Goal: Task Accomplishment & Management: Complete application form

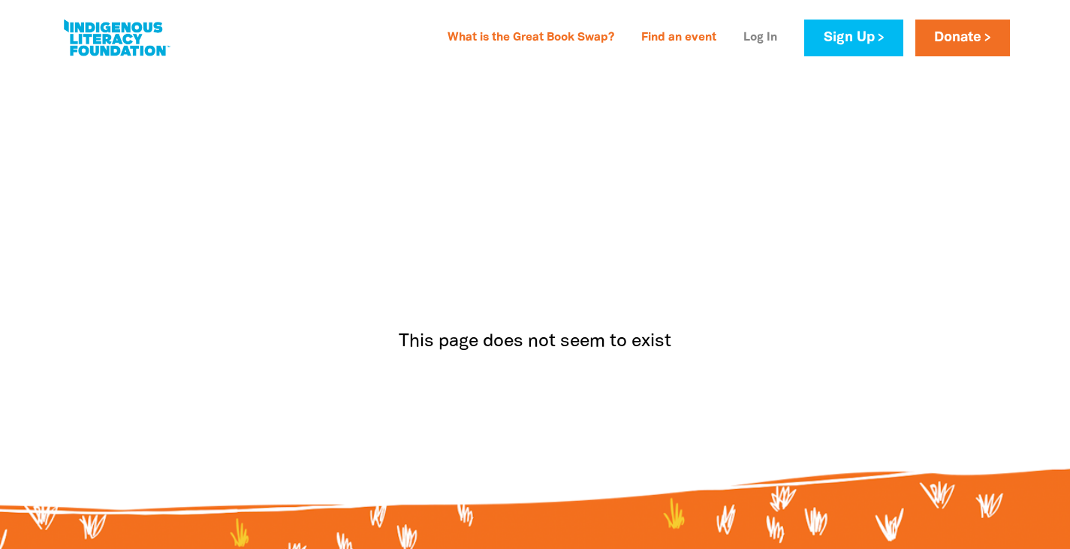
click at [768, 35] on link "Log In" at bounding box center [761, 38] width 52 height 24
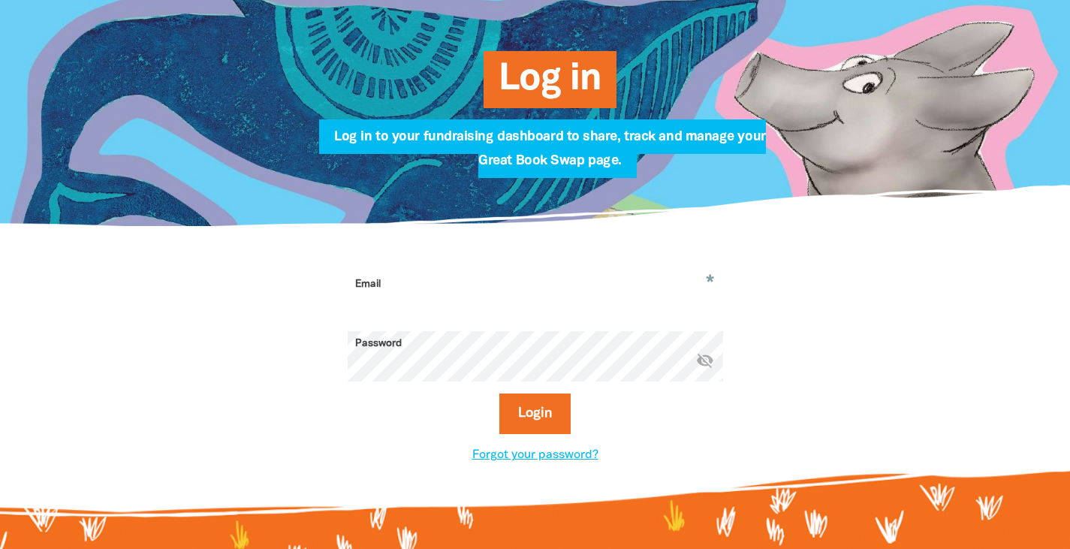
scroll to position [198, 0]
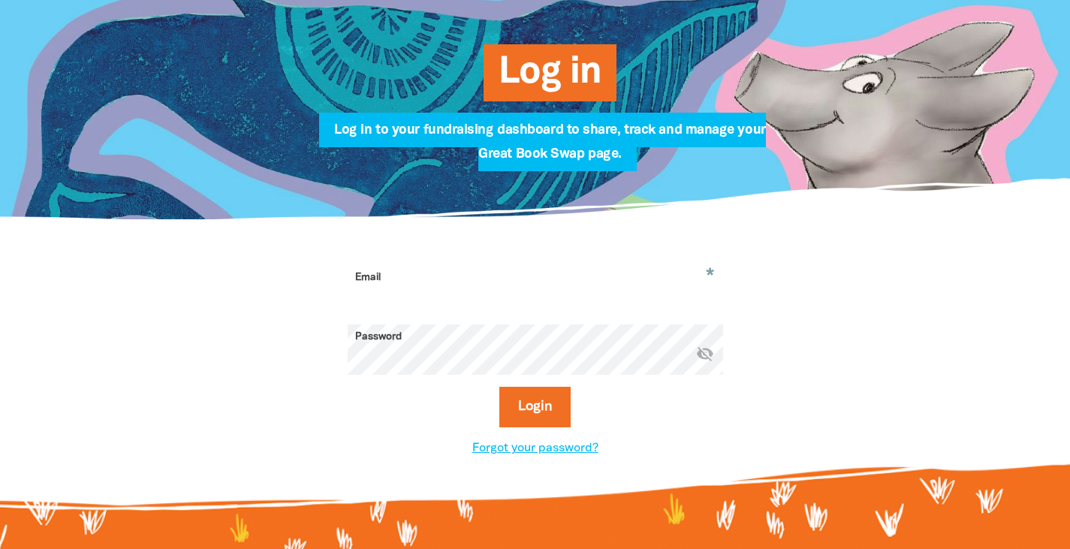
click at [434, 285] on input "Email" at bounding box center [536, 288] width 376 height 47
type input "operations@msspc.org.au"
click at [406, 379] on form "* Email operations@msspc.org.au Password * visibility_off Login" at bounding box center [536, 352] width 376 height 174
click at [528, 453] on link "Forgot your password?" at bounding box center [535, 448] width 126 height 11
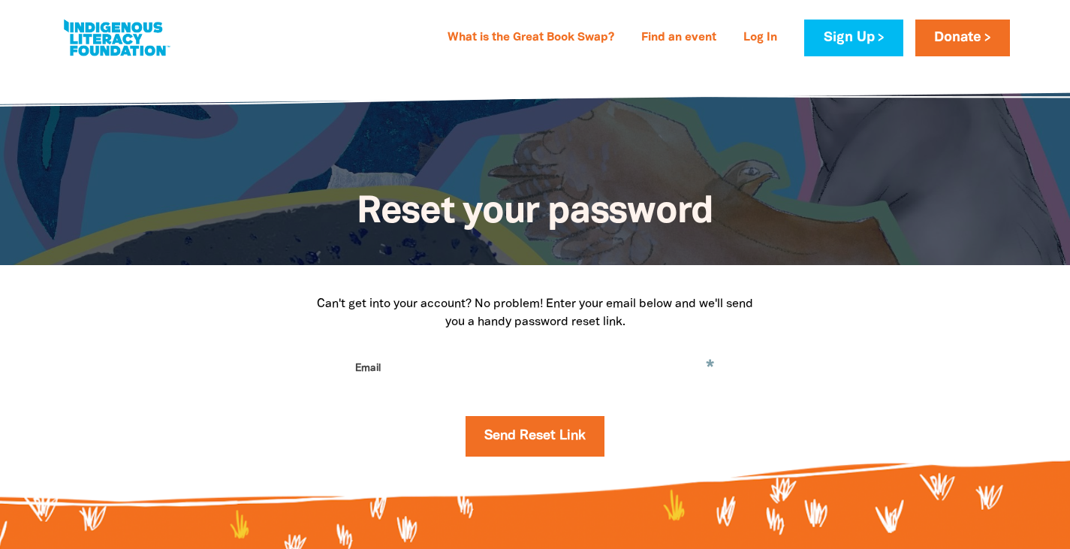
click at [451, 379] on input "Email" at bounding box center [536, 379] width 376 height 47
type input "operations@msspc.org.au"
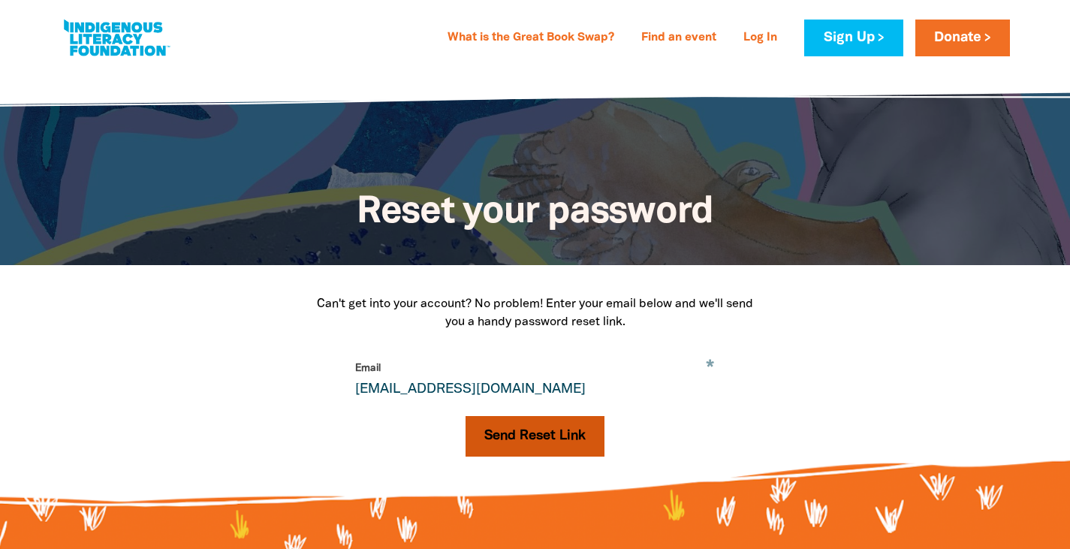
click at [529, 445] on button "Send Reset Link" at bounding box center [535, 436] width 139 height 41
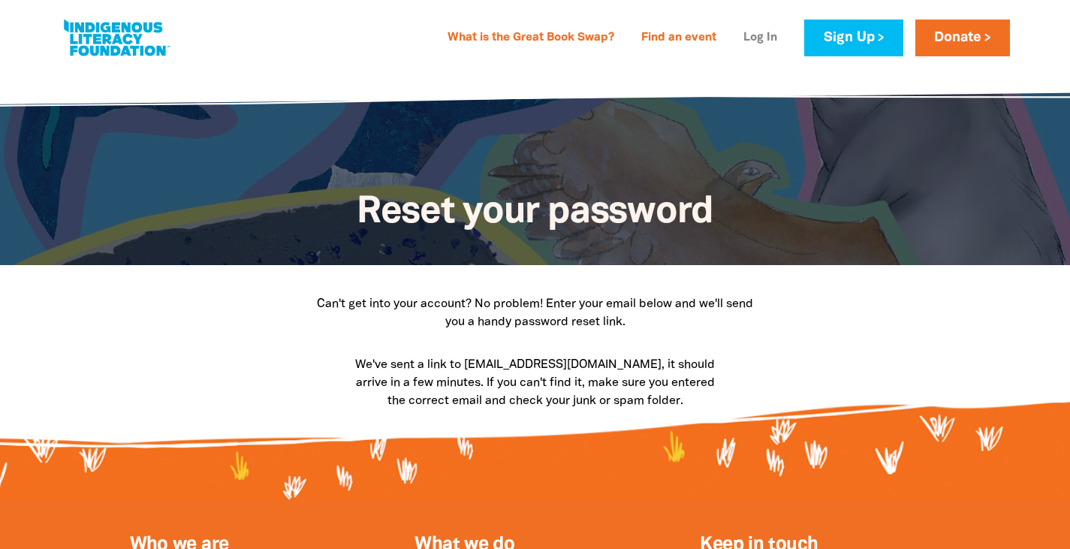
click at [766, 40] on link "Log In" at bounding box center [761, 38] width 52 height 24
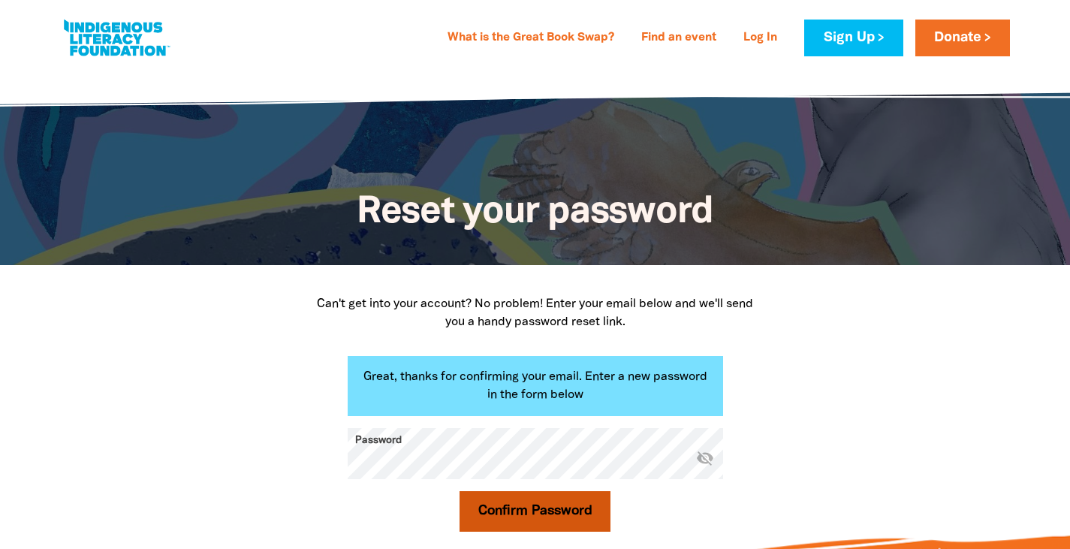
click at [496, 523] on button "Confirm Password" at bounding box center [536, 511] width 152 height 41
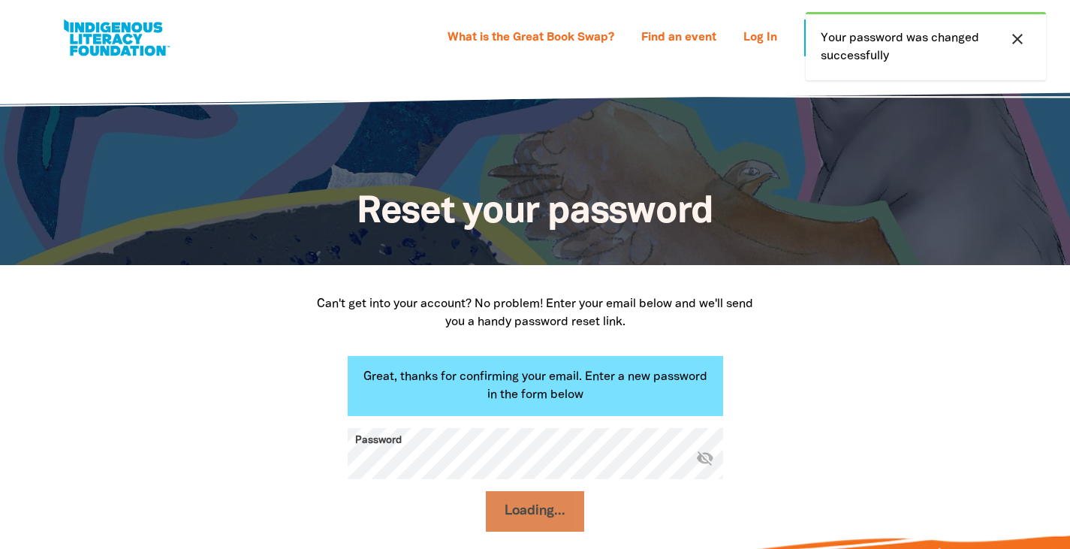
select select "primary-school"
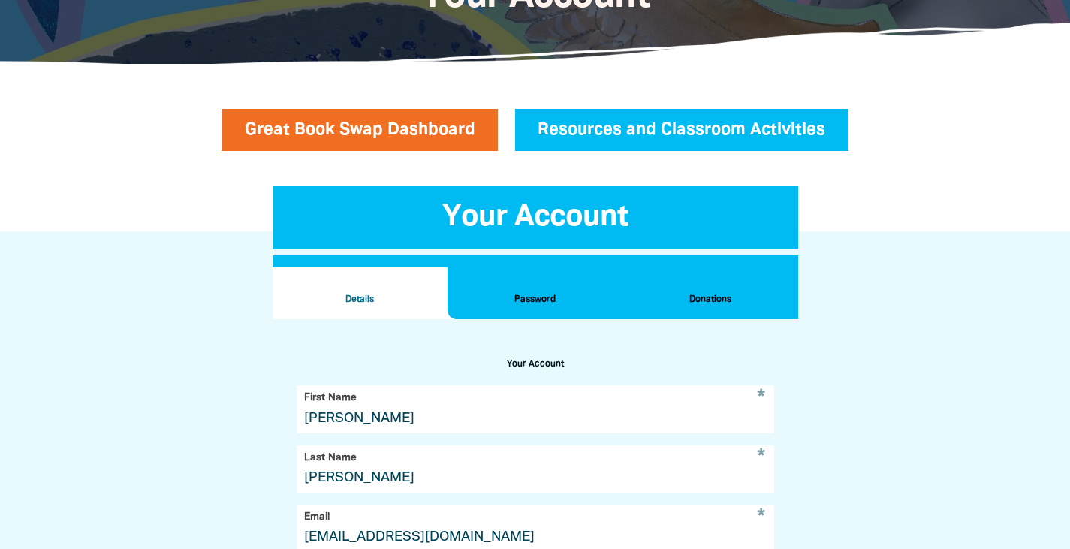
scroll to position [194, 0]
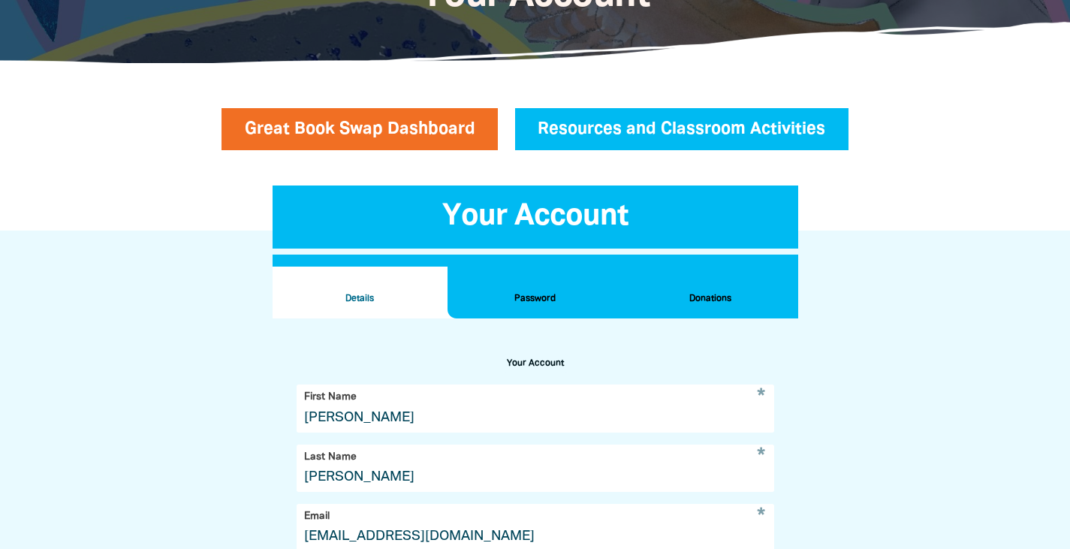
click at [721, 297] on h2 "Donations" at bounding box center [710, 299] width 151 height 17
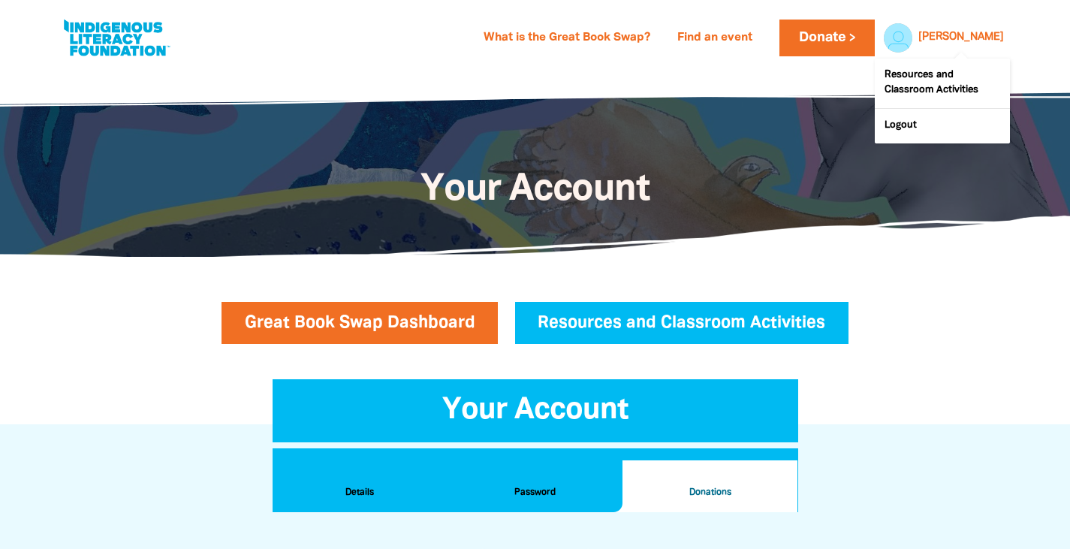
click at [958, 39] on div "Amanda" at bounding box center [962, 37] width 98 height 23
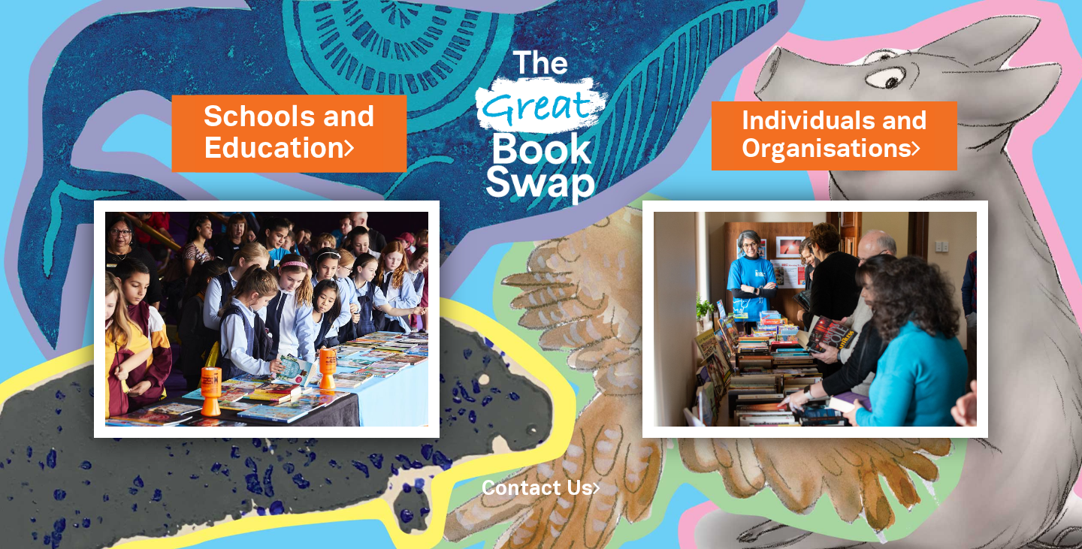
click at [286, 141] on link "Schools and Education" at bounding box center [289, 133] width 172 height 71
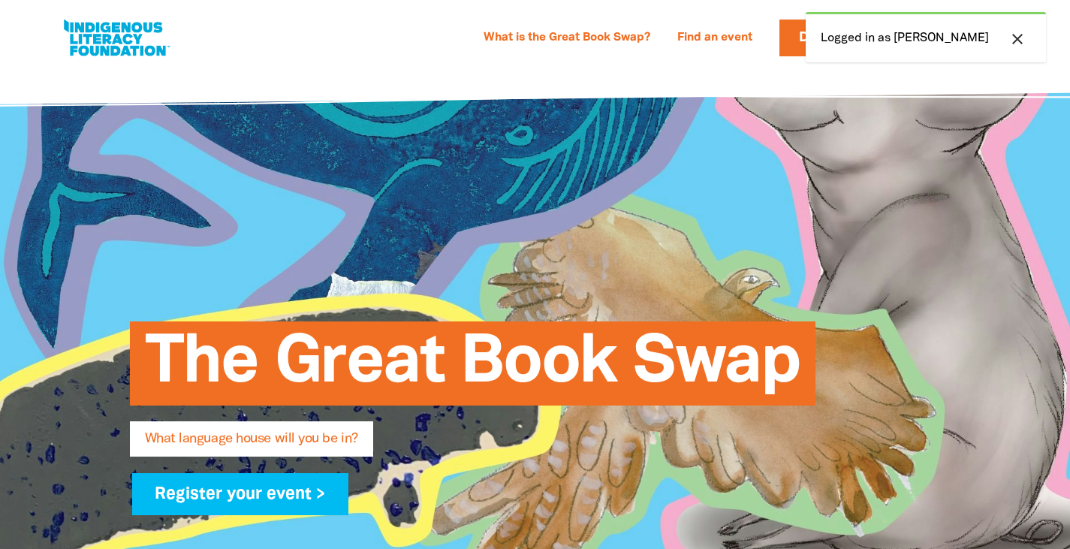
select select "primary-school"
click at [1015, 38] on icon "close" at bounding box center [1018, 39] width 18 height 18
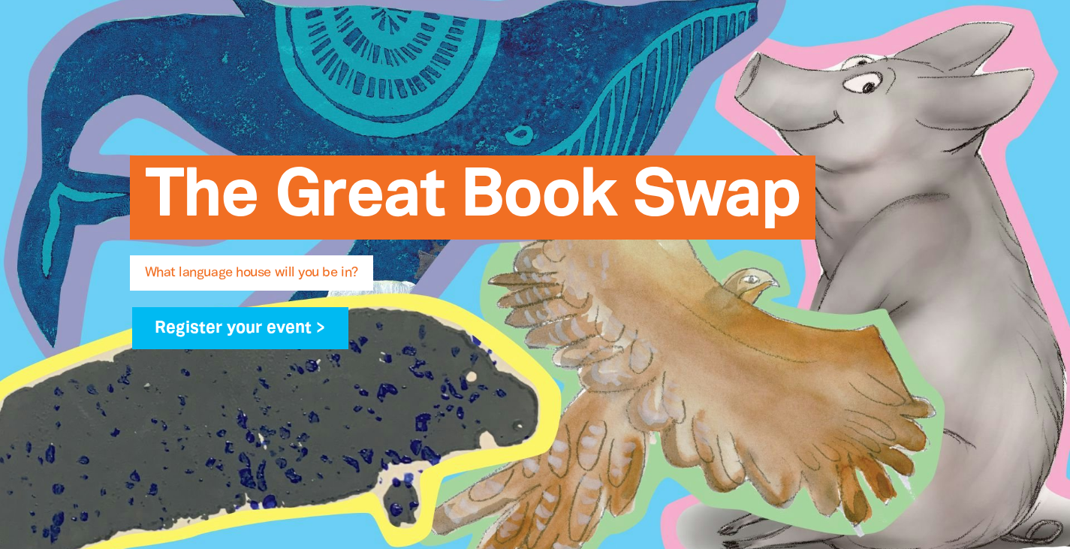
scroll to position [167, 0]
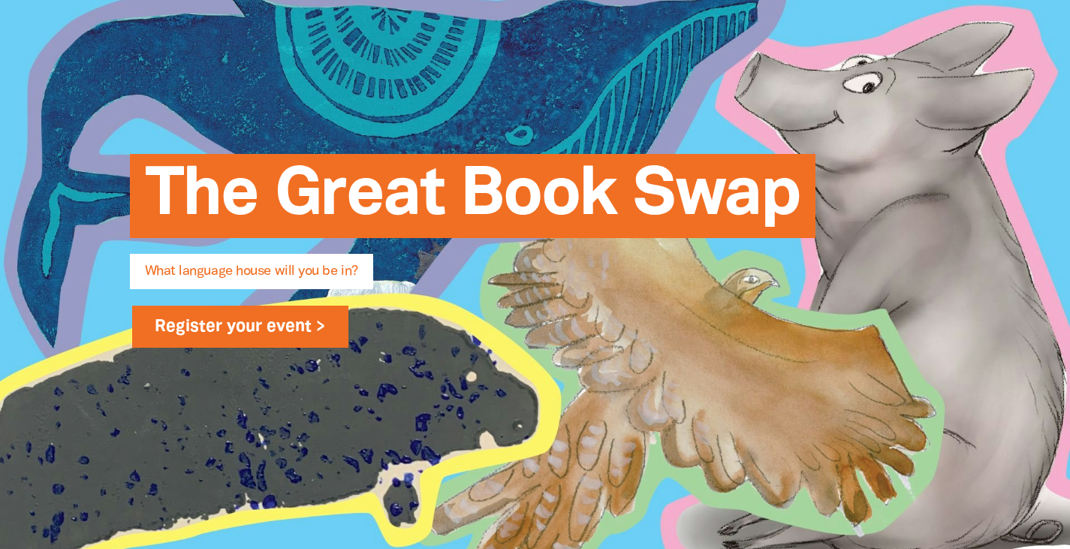
click at [277, 328] on link "Register your event >" at bounding box center [240, 327] width 217 height 42
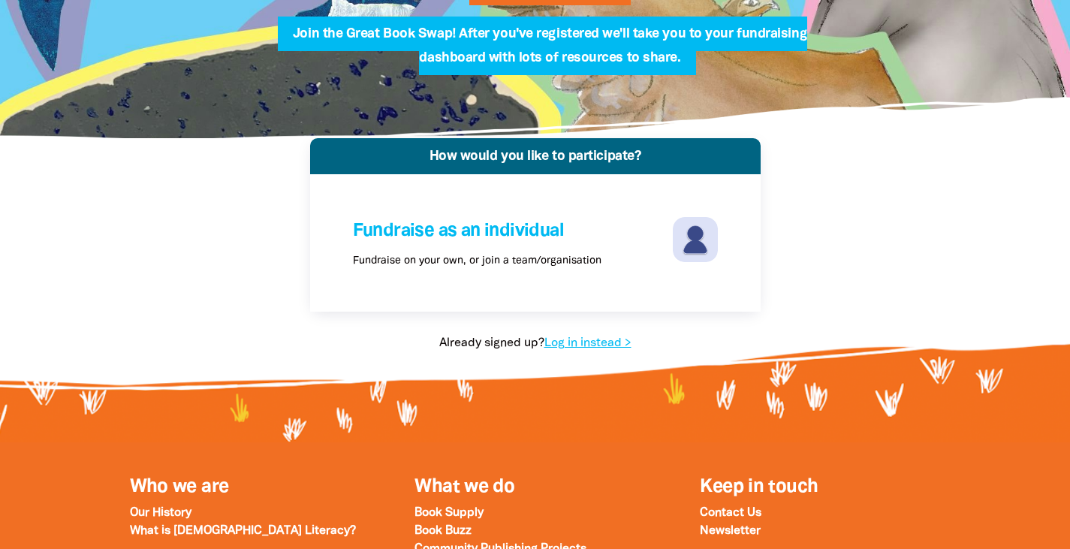
scroll to position [213, 0]
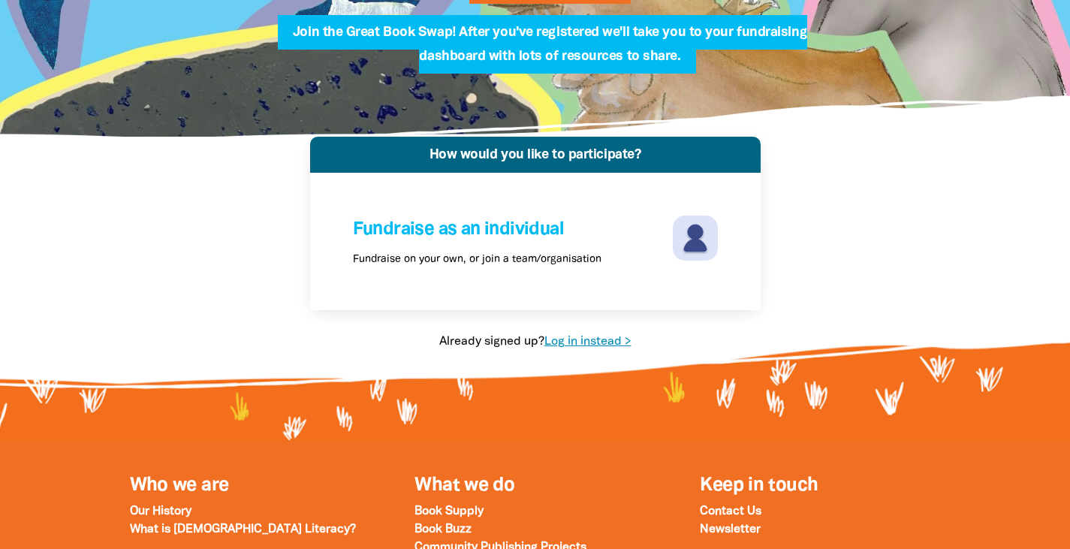
click at [602, 336] on link "Log in instead >" at bounding box center [588, 341] width 87 height 11
select select "primary-school"
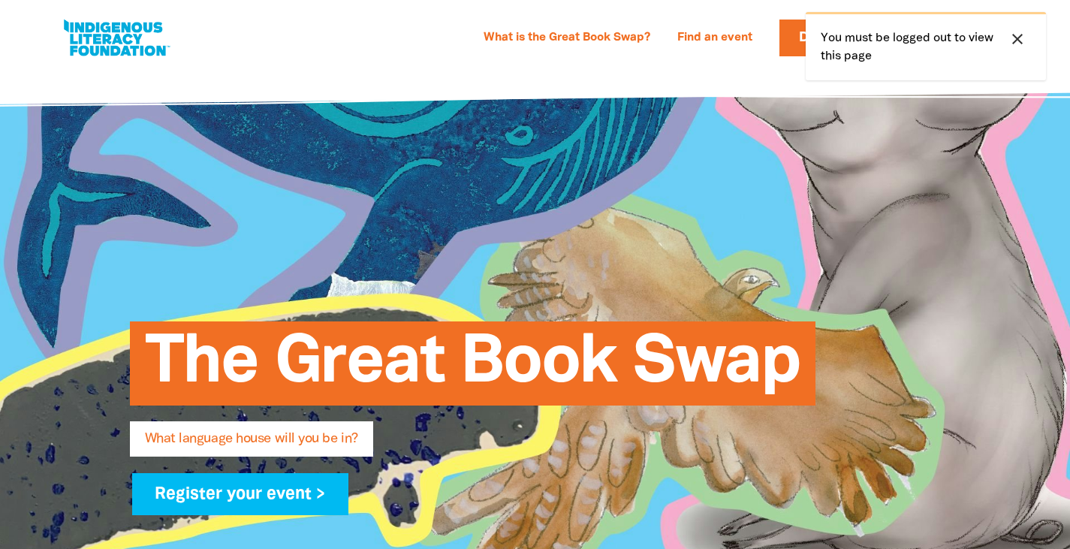
click at [1021, 36] on icon "close" at bounding box center [1018, 39] width 18 height 18
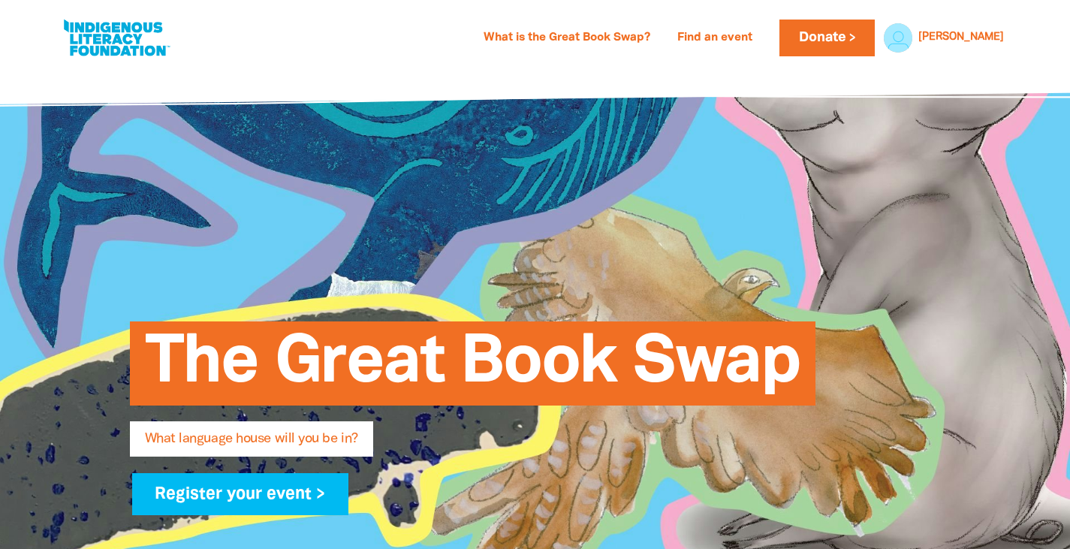
scroll to position [222, 0]
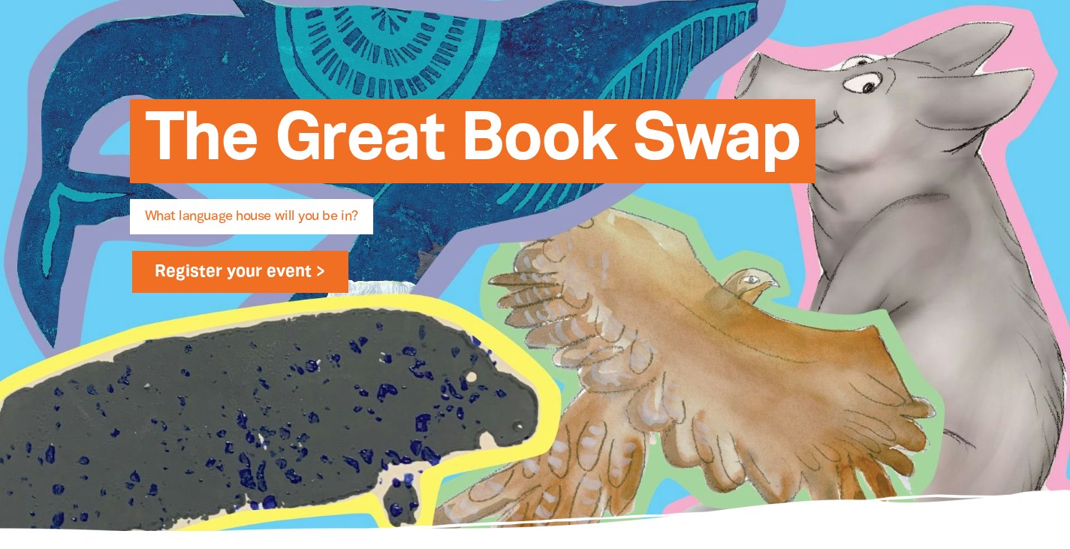
click at [282, 269] on link "Register your event >" at bounding box center [240, 272] width 217 height 42
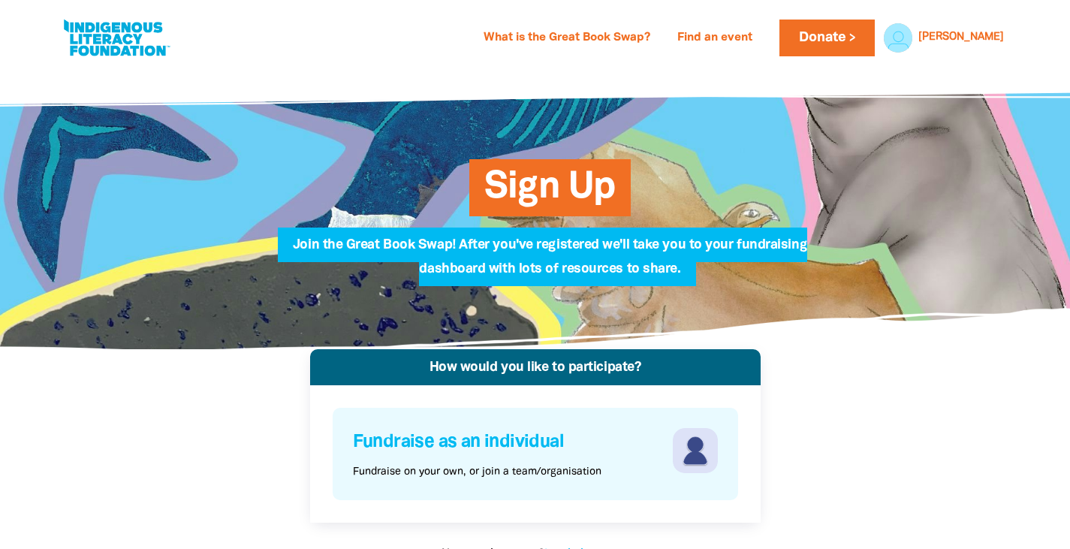
click at [449, 430] on h4 "Fundraise as an individual" at bounding box center [511, 442] width 316 height 29
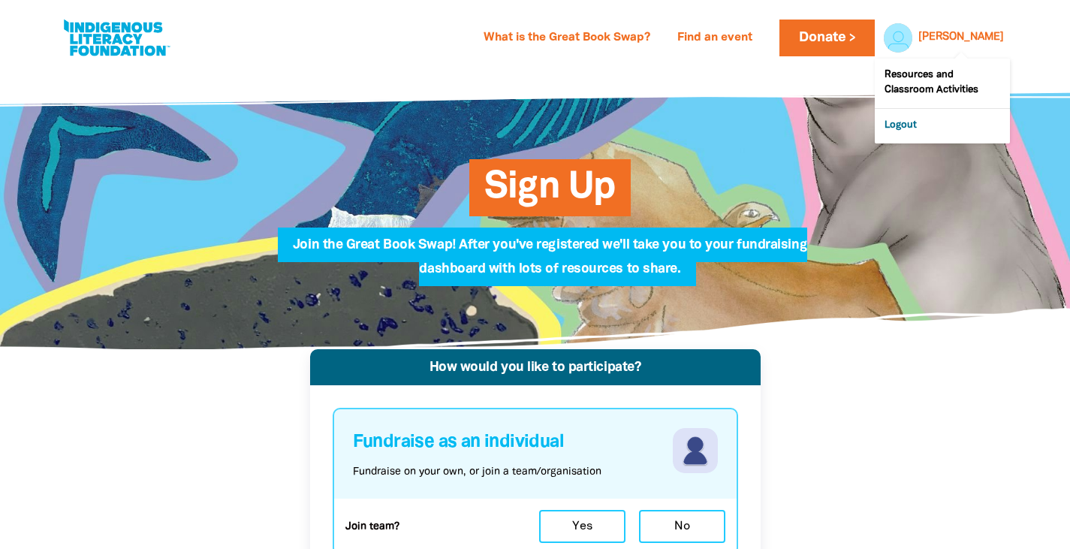
click at [909, 131] on link "Logout" at bounding box center [942, 126] width 135 height 35
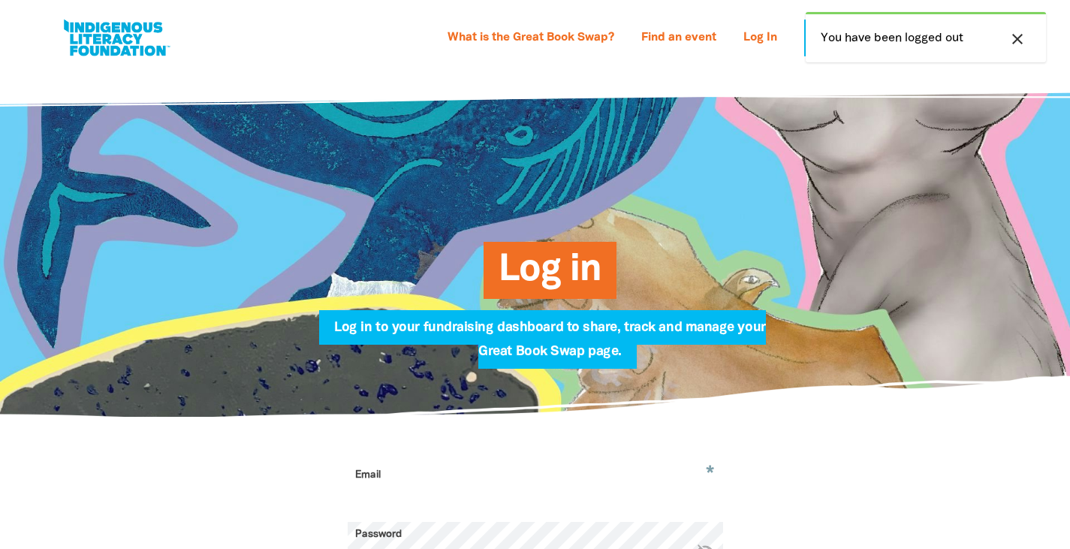
click at [1012, 44] on icon "close" at bounding box center [1018, 39] width 18 height 18
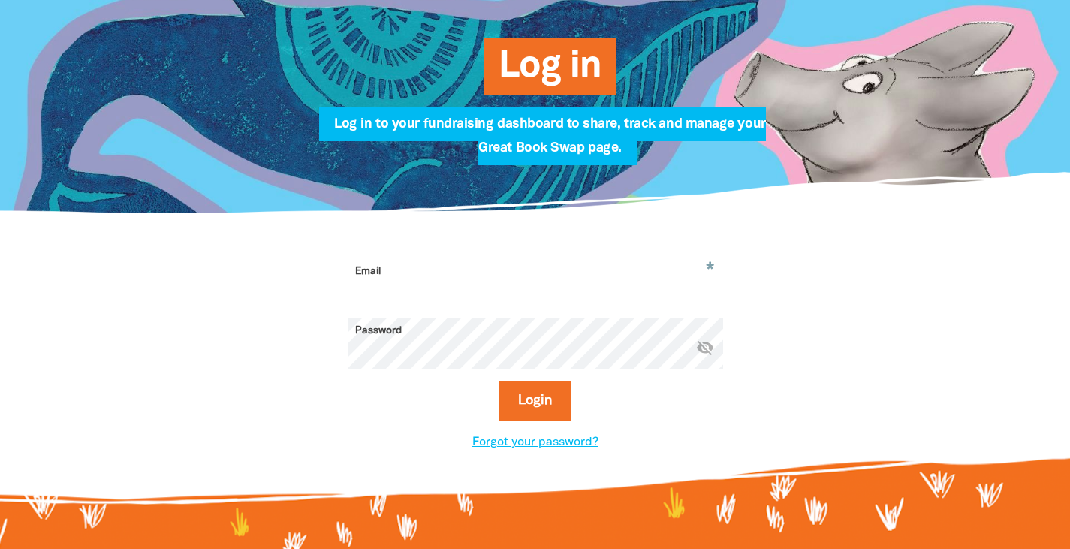
scroll to position [204, 0]
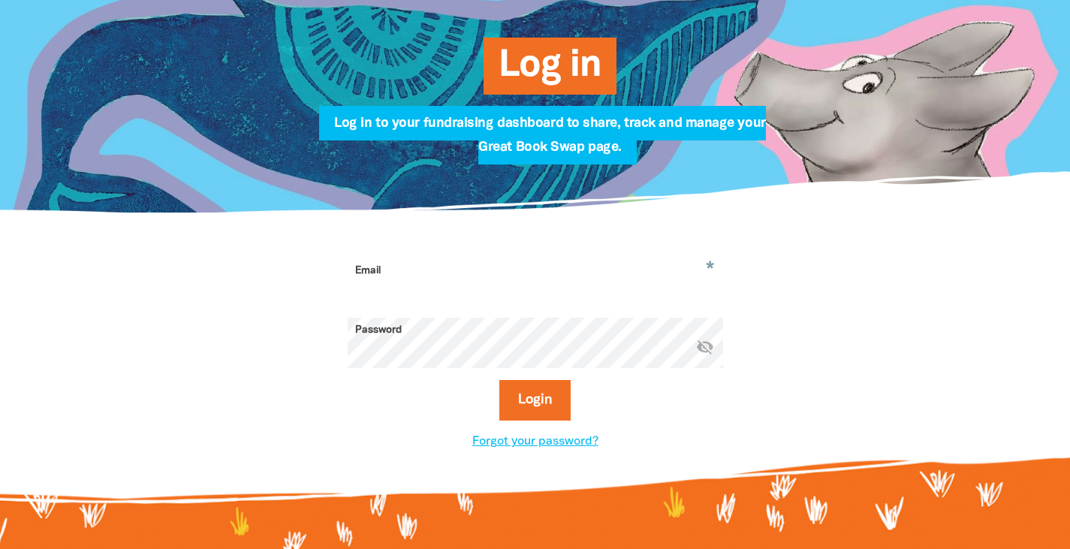
click at [421, 275] on input "Email" at bounding box center [536, 281] width 376 height 47
type input "a"
type input "[EMAIL_ADDRESS][DOMAIN_NAME]"
click at [499, 380] on button "Login" at bounding box center [534, 400] width 71 height 41
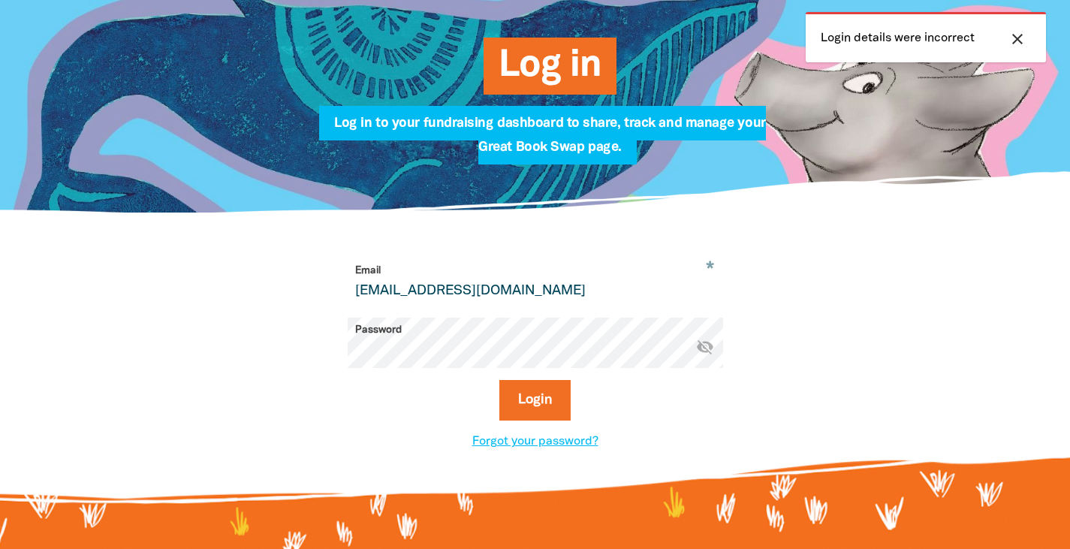
click at [499, 380] on button "Login" at bounding box center [534, 400] width 71 height 41
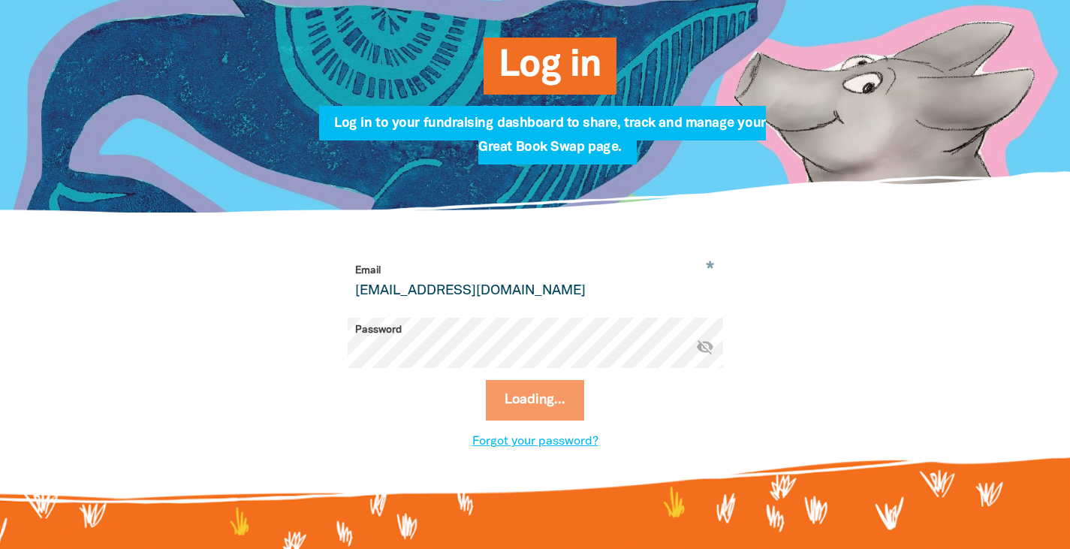
select select "primary-school"
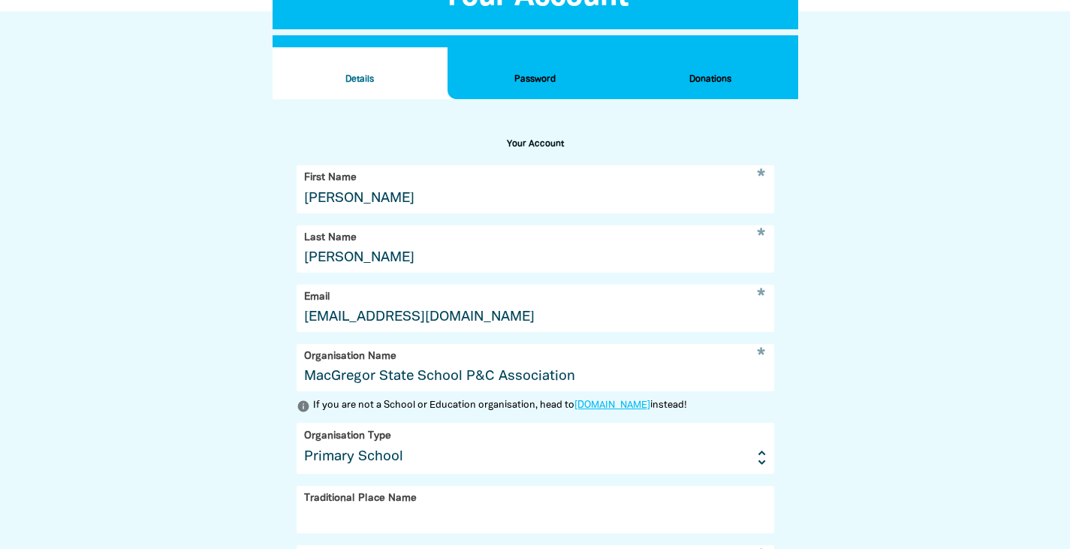
scroll to position [445, 0]
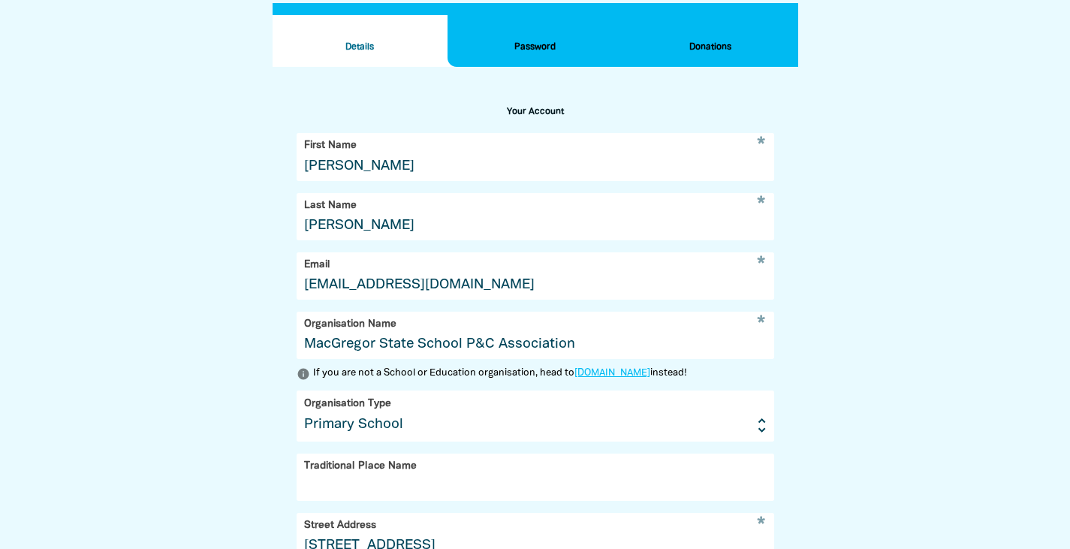
click at [699, 50] on h2 "Donations" at bounding box center [710, 47] width 151 height 17
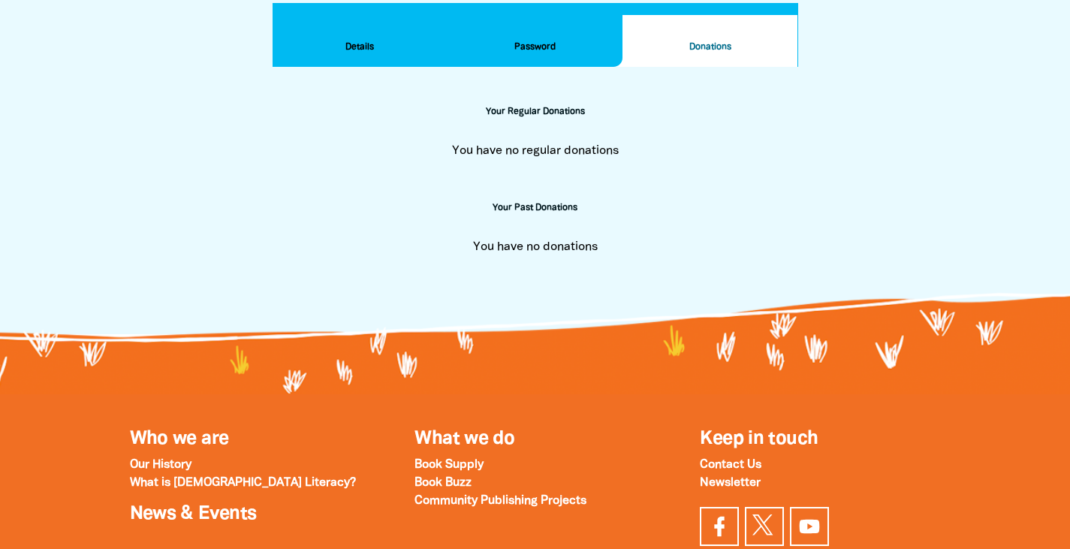
click at [364, 53] on h2 "Details" at bounding box center [360, 47] width 151 height 17
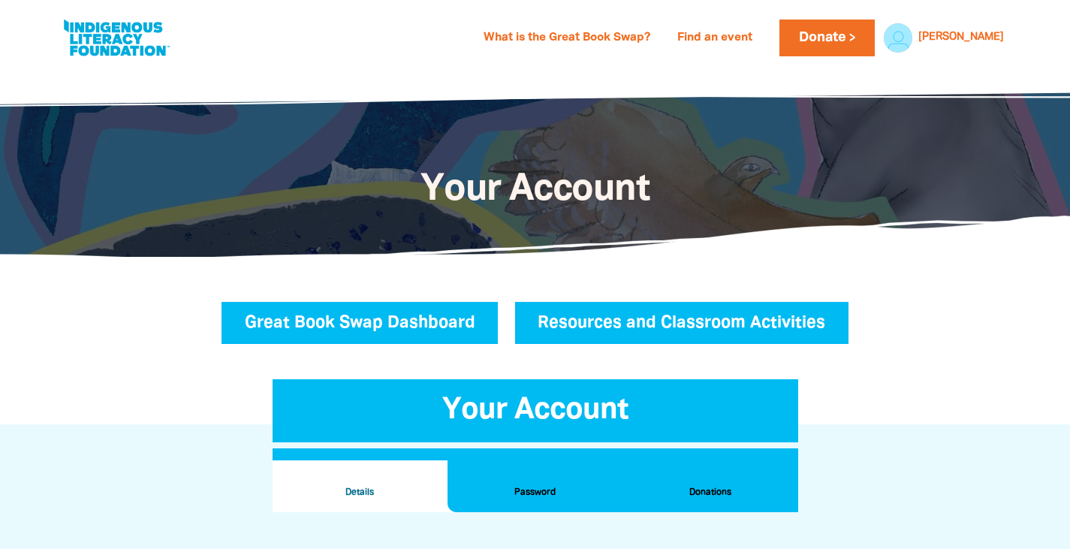
click at [412, 330] on link "Great Book Swap Dashboard" at bounding box center [360, 323] width 277 height 42
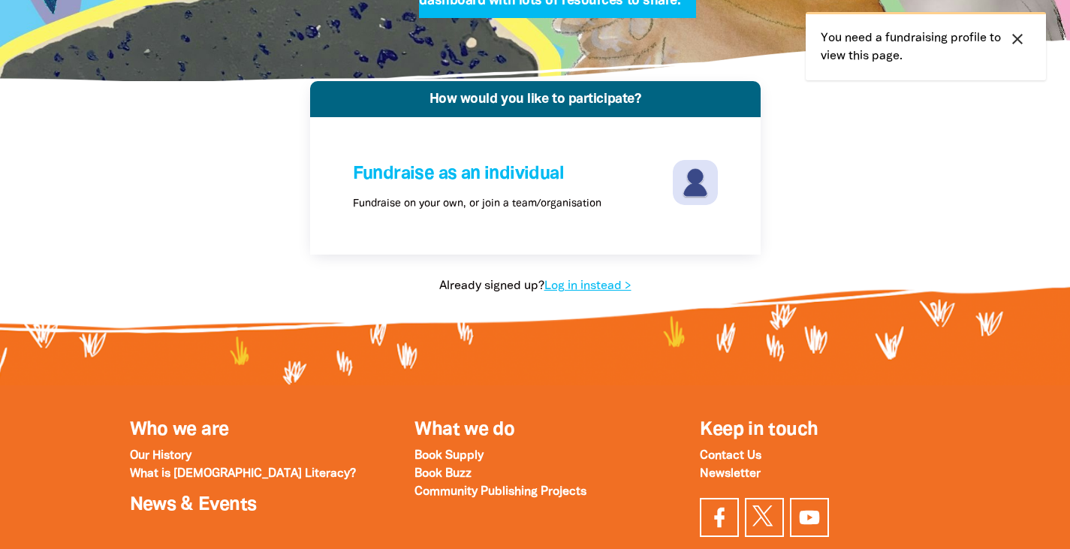
scroll to position [269, 0]
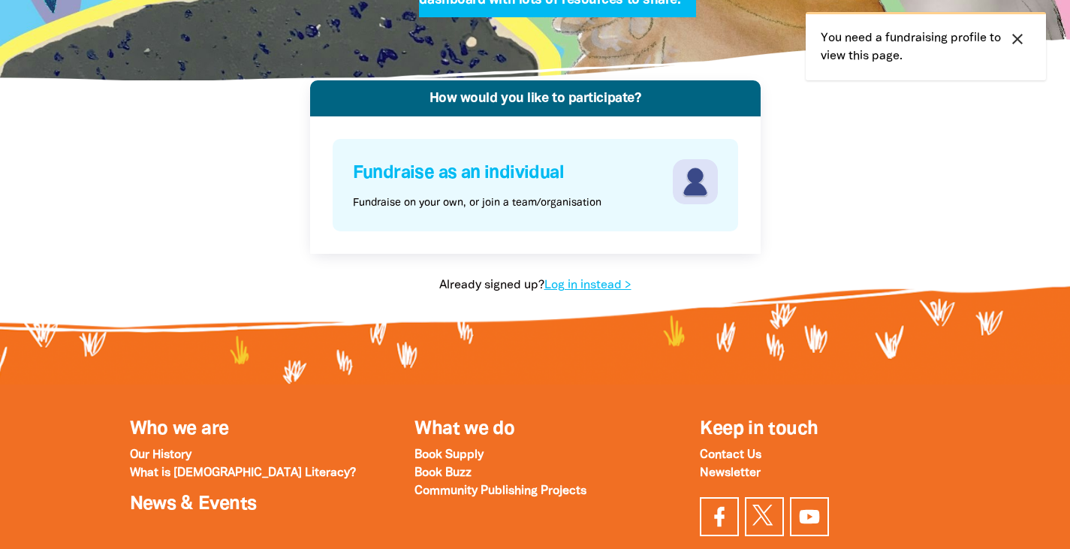
click at [475, 177] on h4 "Fundraise as an individual" at bounding box center [511, 173] width 316 height 29
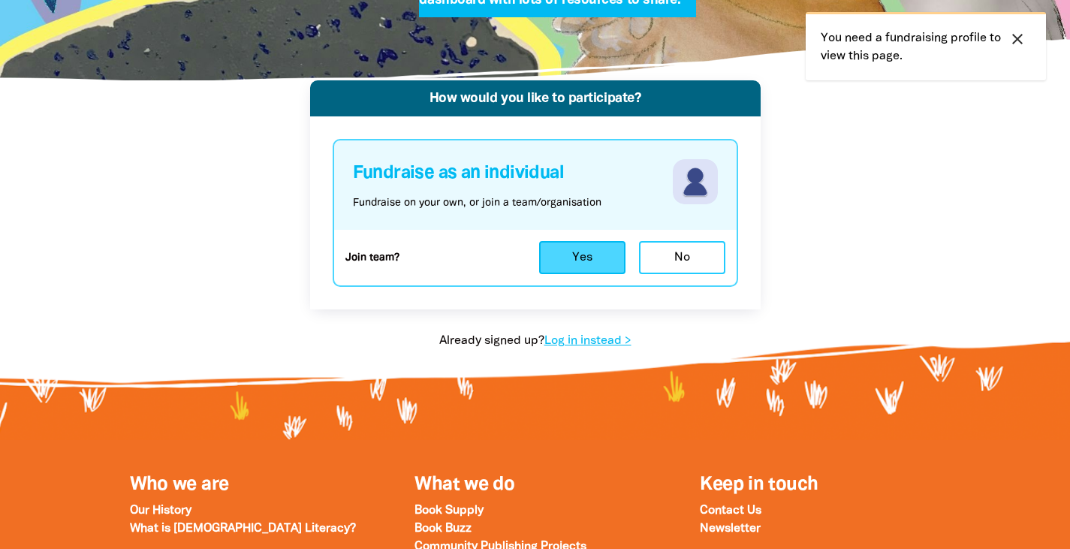
click at [590, 255] on button "Yes" at bounding box center [582, 257] width 86 height 33
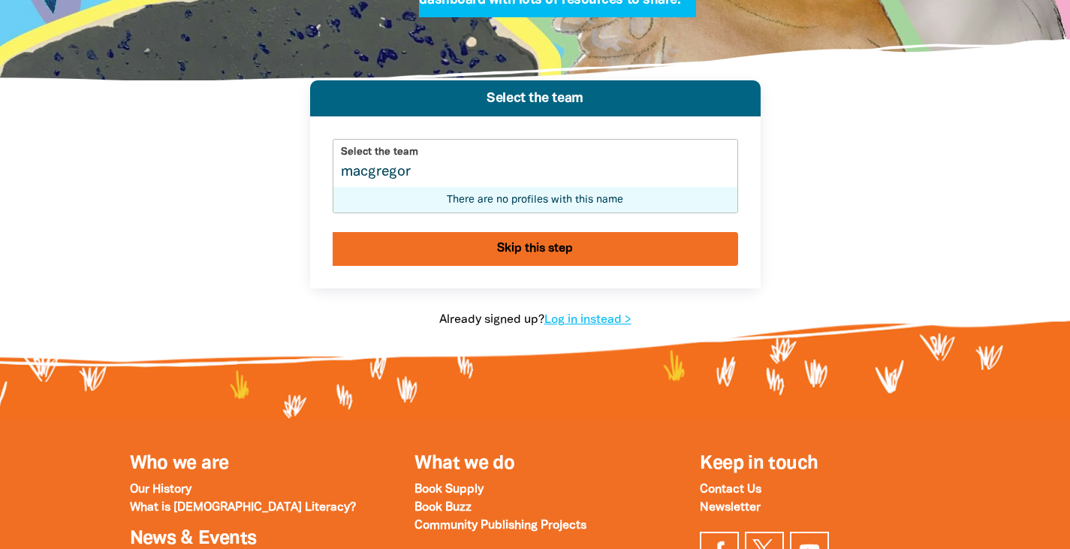
type input "macgregor"
click at [518, 249] on button "Skip this step" at bounding box center [536, 249] width 406 height 34
select select "primary-school"
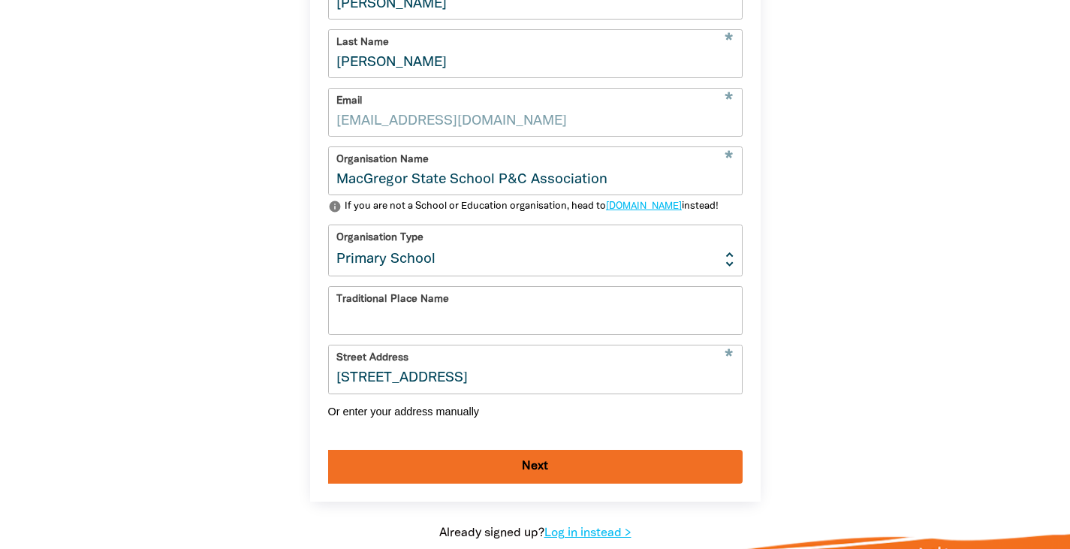
scroll to position [496, 0]
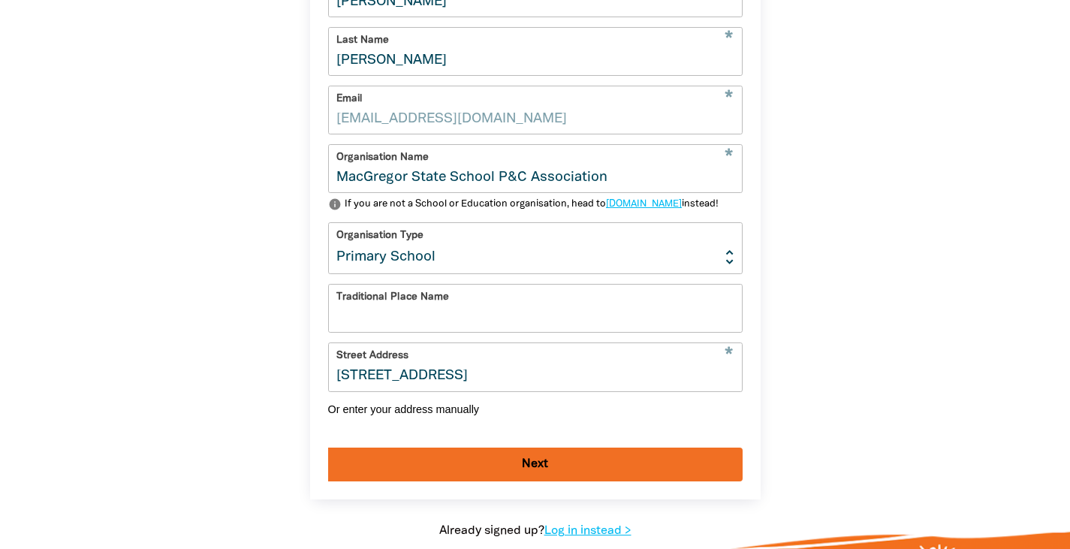
click at [517, 481] on button "Next" at bounding box center [535, 465] width 415 height 34
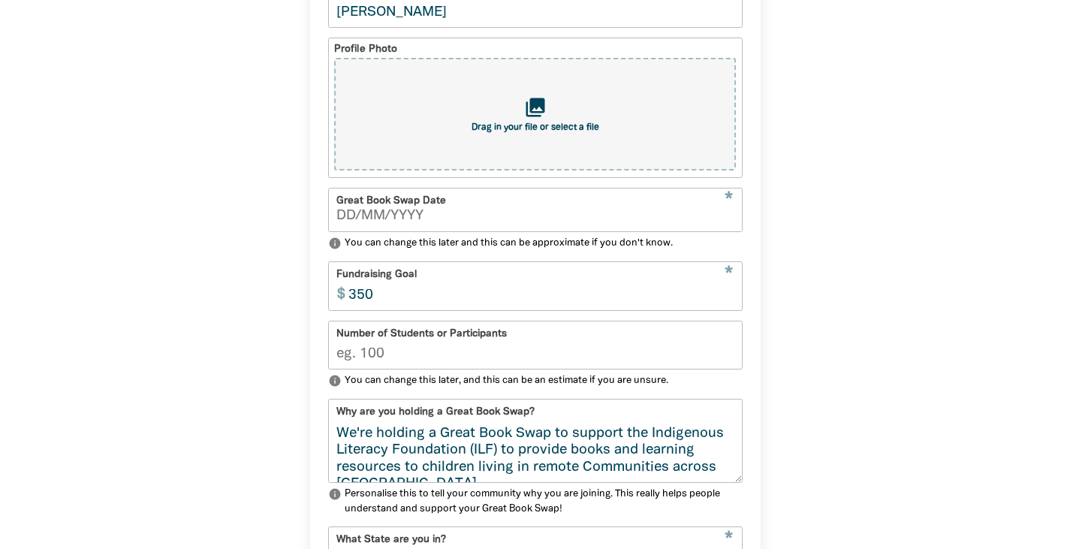
scroll to position [487, 0]
click at [511, 142] on div "collections Drag in your file or select a file" at bounding box center [534, 113] width 401 height 113
type input "C:\fakepath\Indigenous Literacy Day 2025 Donation Poster (Document (A4)).jpg"
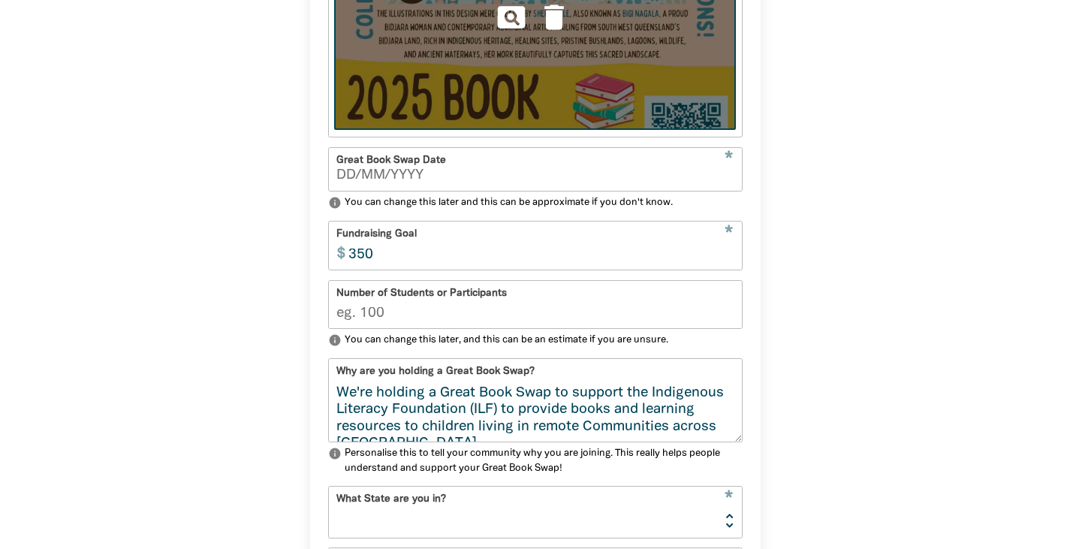
scroll to position [640, 0]
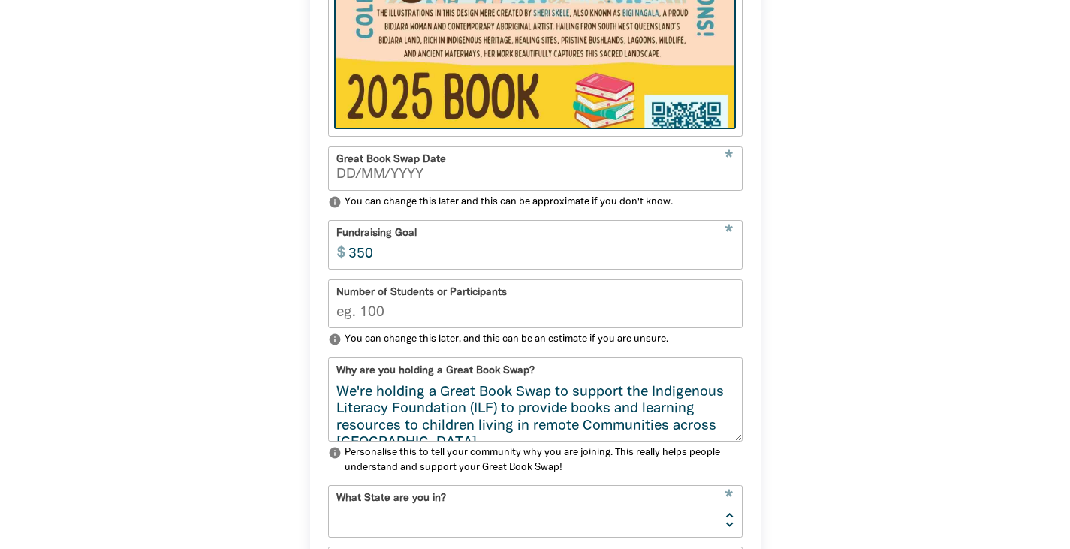
type input "__/__/____"
click at [530, 179] on input "__/__/____" at bounding box center [535, 175] width 398 height 14
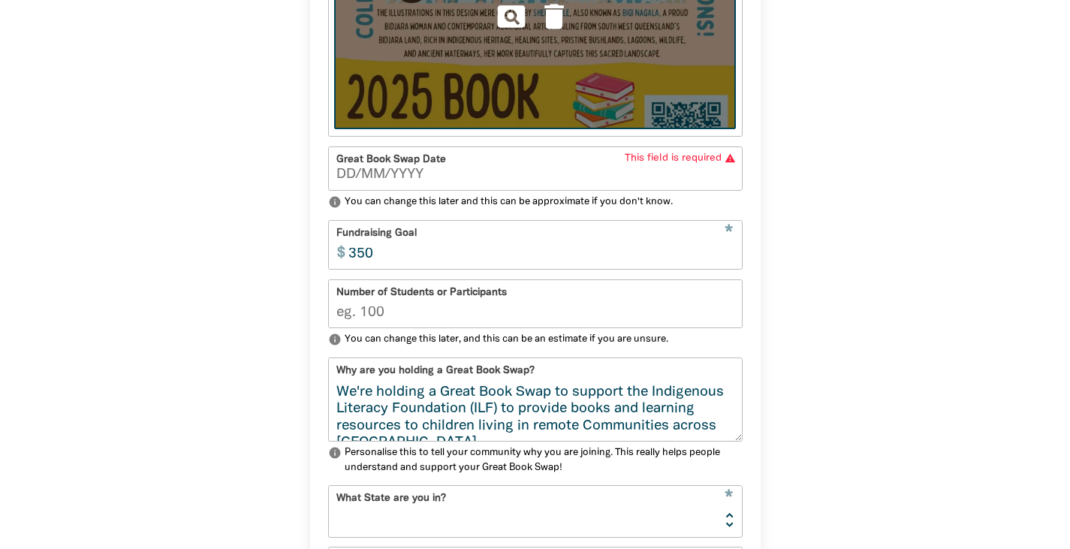
type input "__/__/____"
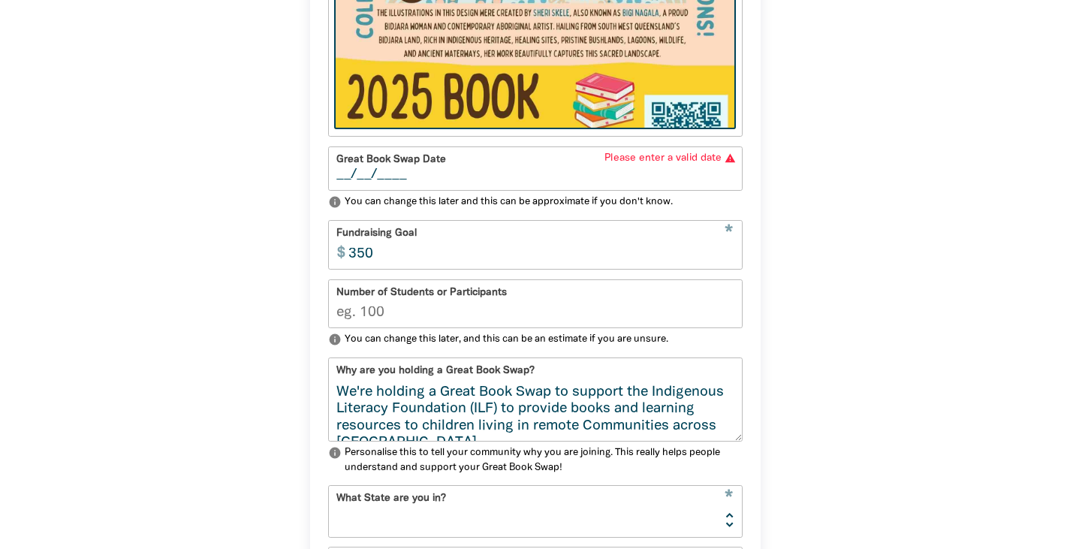
click at [522, 182] on input "__/__/____" at bounding box center [535, 175] width 398 height 14
click at [344, 177] on input "__/__/____" at bounding box center [535, 175] width 398 height 14
click at [340, 177] on input "_1/61/0___" at bounding box center [535, 175] width 398 height 14
type input "16/10/2025"
click at [280, 285] on div "1 2 3 4 Your profile * Your Great Book Swap Name Amanda Lowe Profile Photo page…" at bounding box center [535, 271] width 541 height 1124
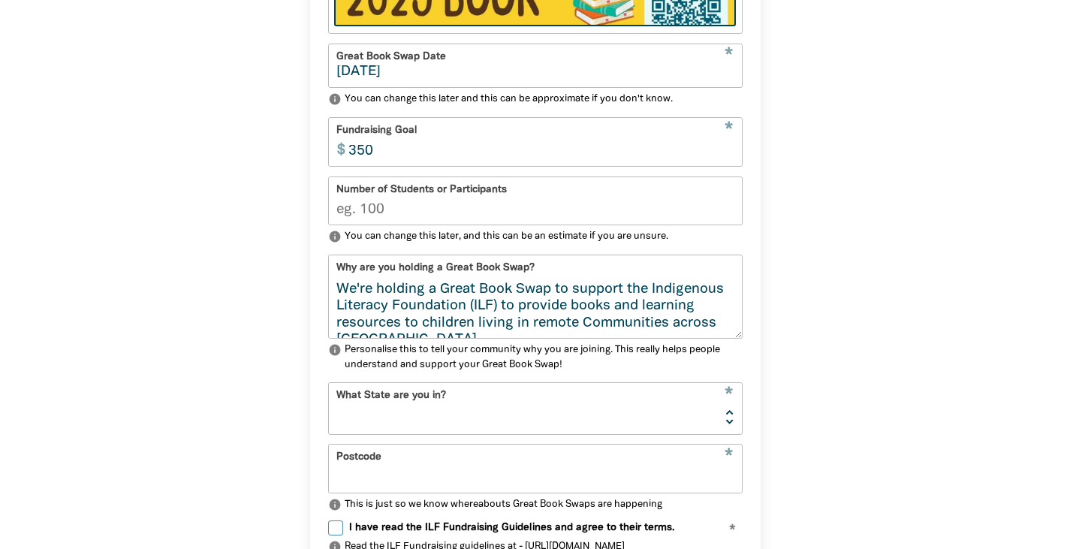
scroll to position [749, 0]
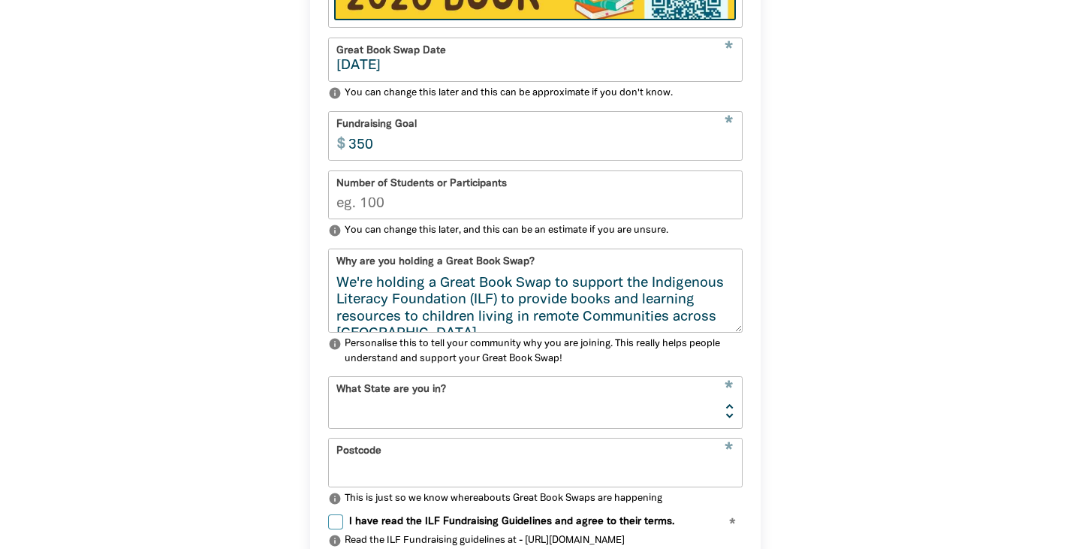
click at [390, 213] on input "Number of Students or Participants" at bounding box center [535, 194] width 413 height 47
type input "1000"
click at [375, 156] on input "350" at bounding box center [541, 135] width 401 height 47
type input "500"
click at [285, 219] on div "1 2 3 4 Your profile * Your Great Book Swap Name Amanda Lowe Profile Photo page…" at bounding box center [535, 162] width 541 height 1124
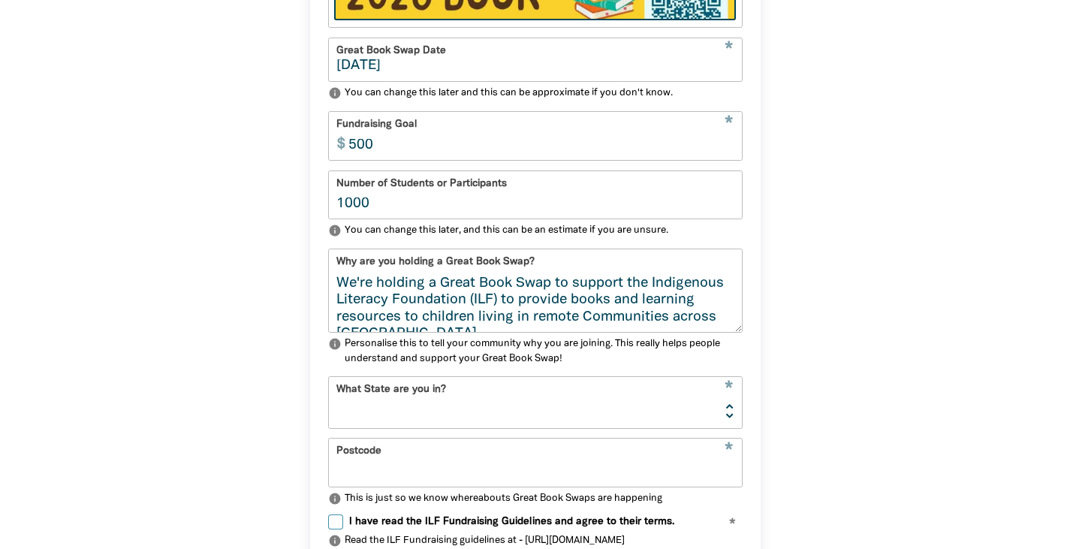
click at [370, 213] on input "1000" at bounding box center [535, 194] width 413 height 47
type input "500"
click at [270, 265] on div "1 2 3 4 Your profile * Your Great Book Swap Name Amanda Lowe Profile Photo page…" at bounding box center [535, 162] width 541 height 1124
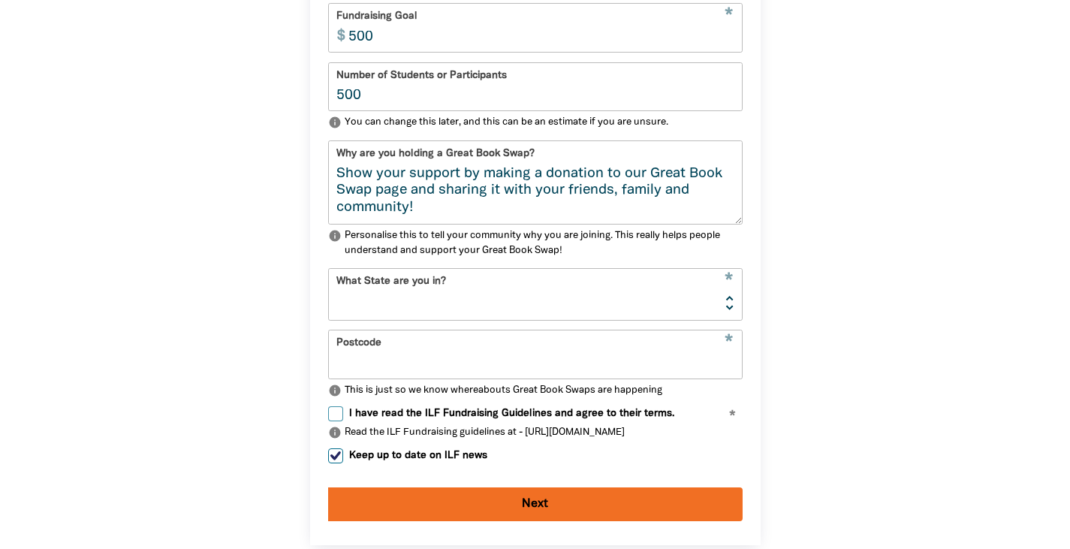
scroll to position [858, 0]
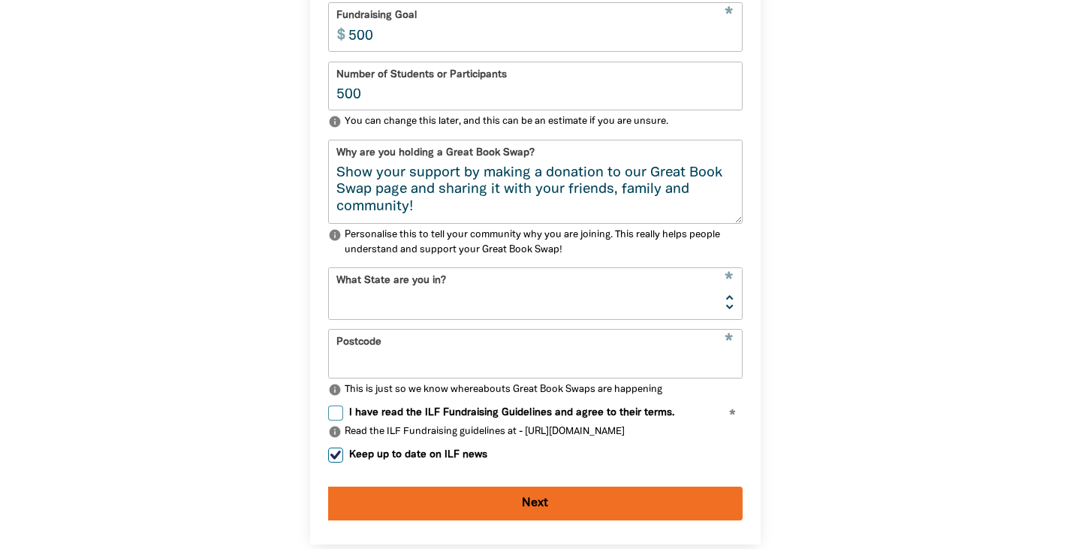
click at [434, 300] on select "NSW VIC QLD NT WA SA TAS ACT" at bounding box center [535, 293] width 413 height 50
select select "QLD"
click at [329, 279] on select "NSW VIC QLD NT WA SA TAS ACT" at bounding box center [535, 293] width 413 height 50
click at [423, 377] on input "Postcode" at bounding box center [535, 353] width 413 height 47
type input "4109"
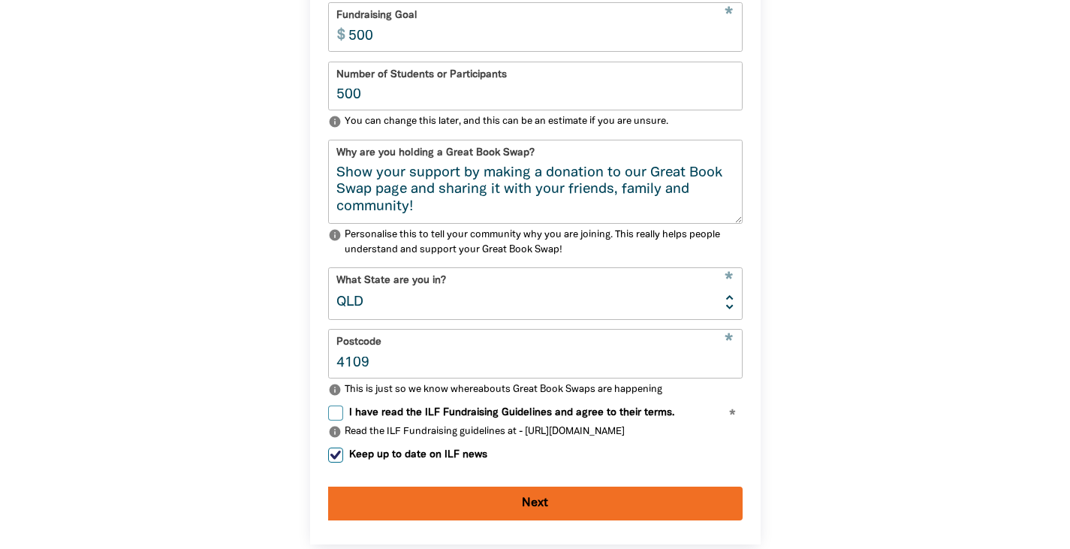
click at [267, 421] on div "1 2 3 4 Your profile * Your Great Book Swap Name Amanda Lowe Profile Photo page…" at bounding box center [535, 54] width 541 height 1124
click at [336, 421] on input "I have read the ILF Fundraising Guidelines and agree to their terms." at bounding box center [335, 413] width 15 height 15
checkbox input "true"
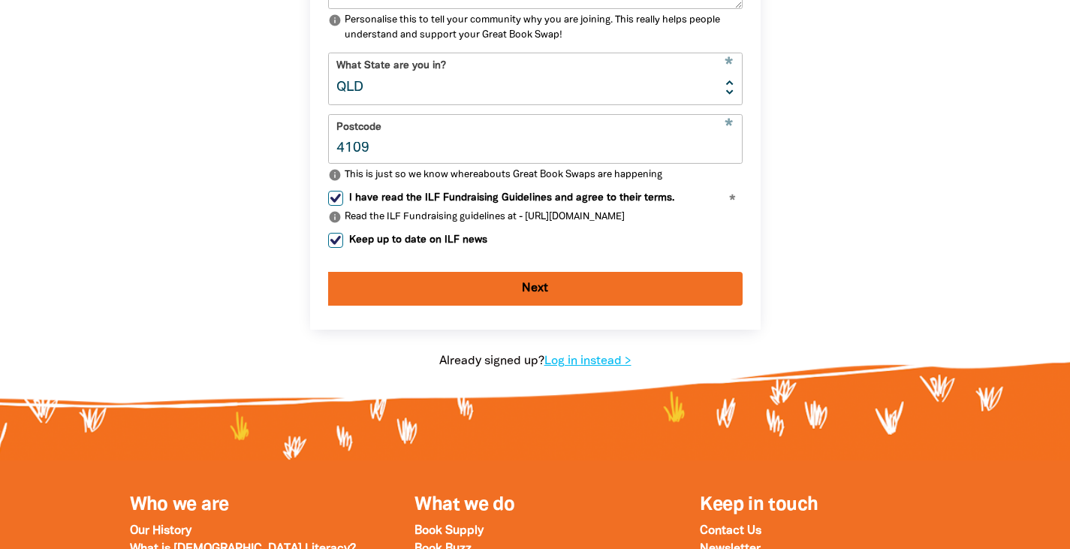
scroll to position [1079, 0]
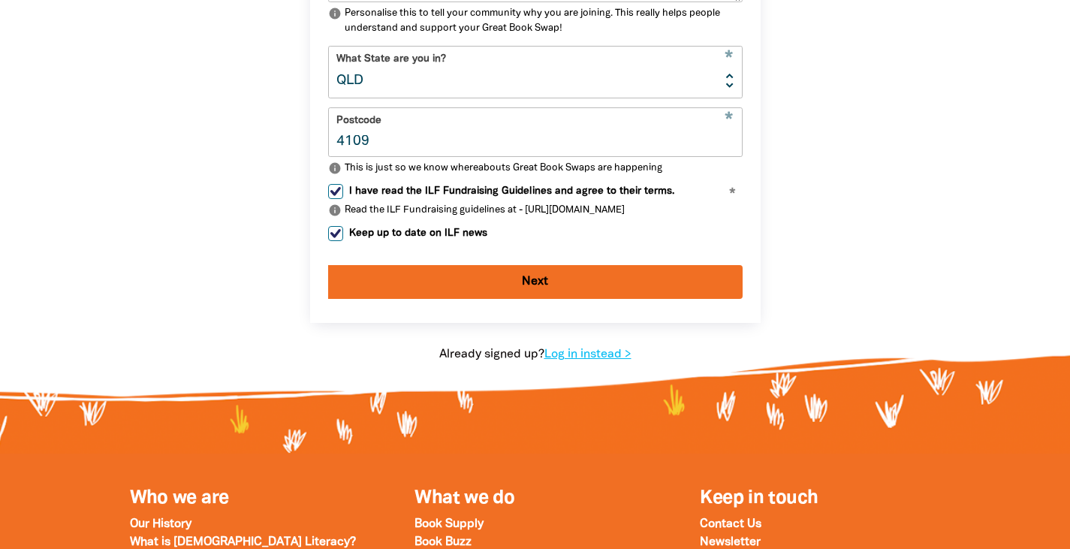
click at [728, 299] on button "Next" at bounding box center [535, 282] width 415 height 34
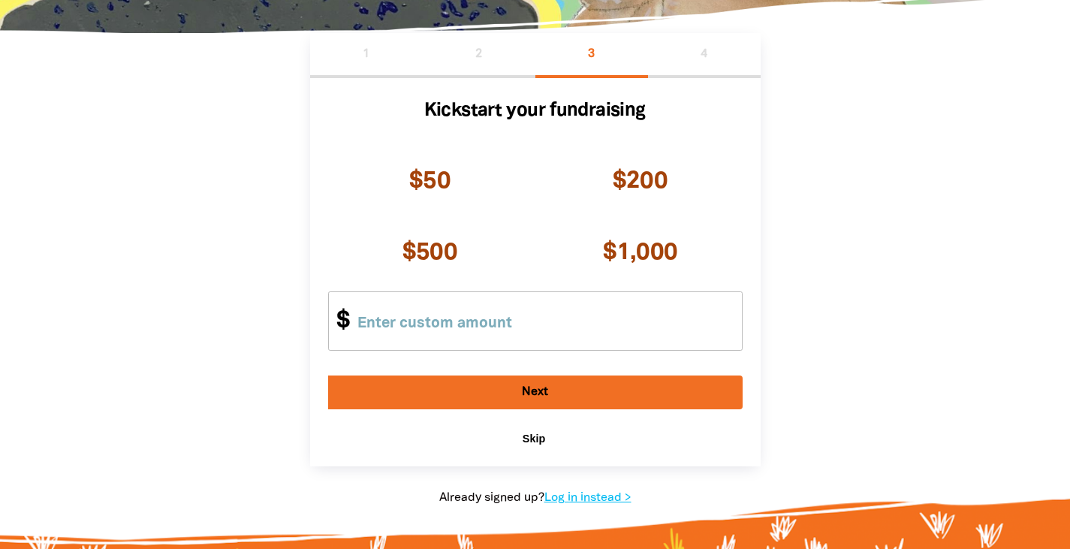
scroll to position [292, 0]
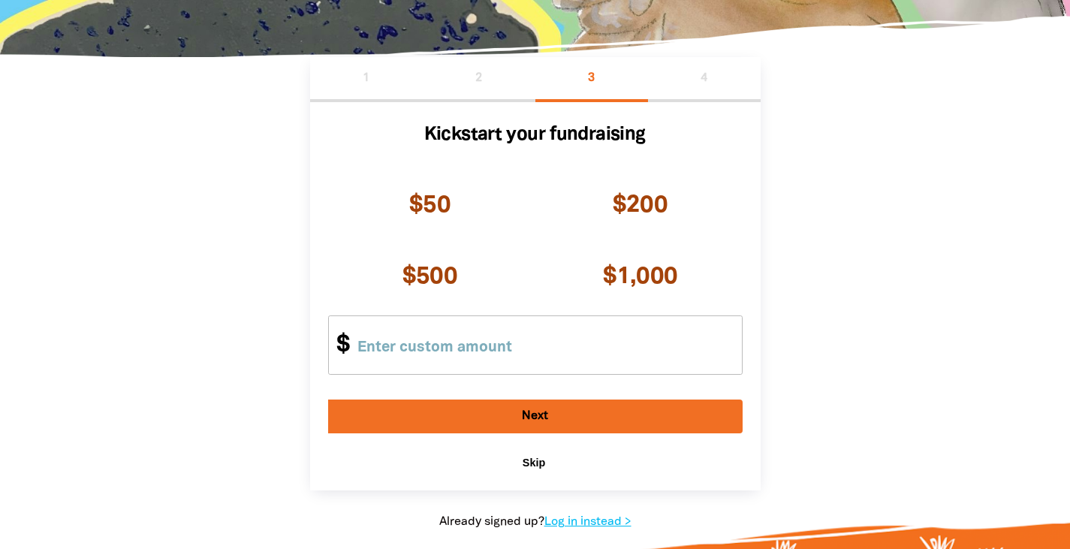
click at [530, 415] on button "Next" at bounding box center [535, 417] width 415 height 34
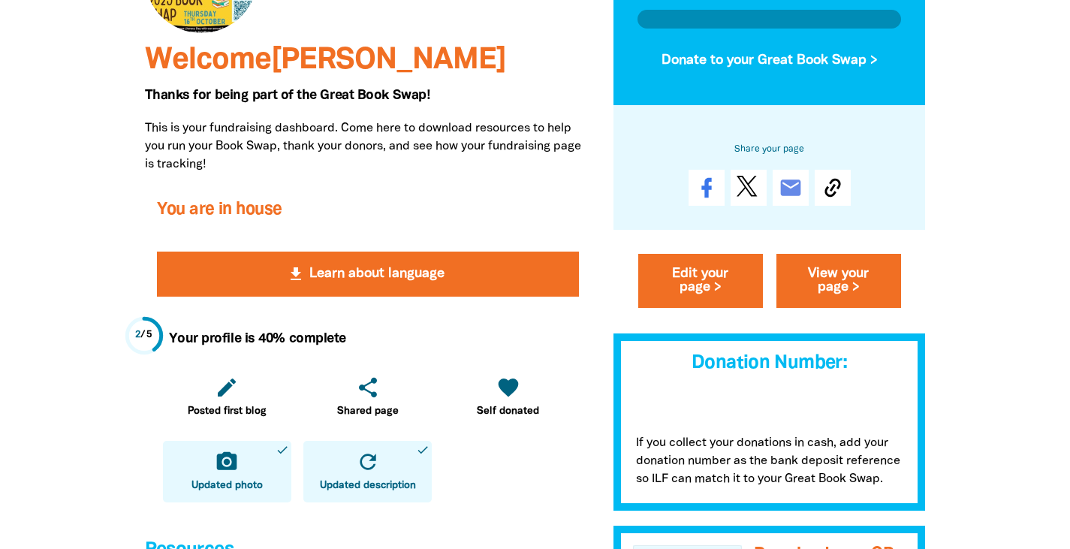
scroll to position [386, 0]
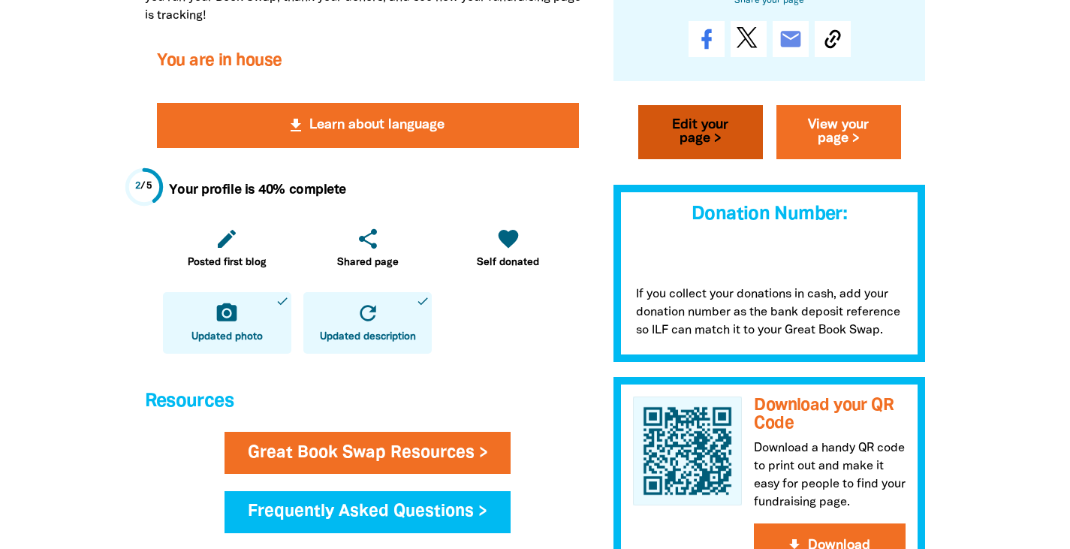
click at [703, 126] on link "Edit your page >" at bounding box center [700, 132] width 125 height 54
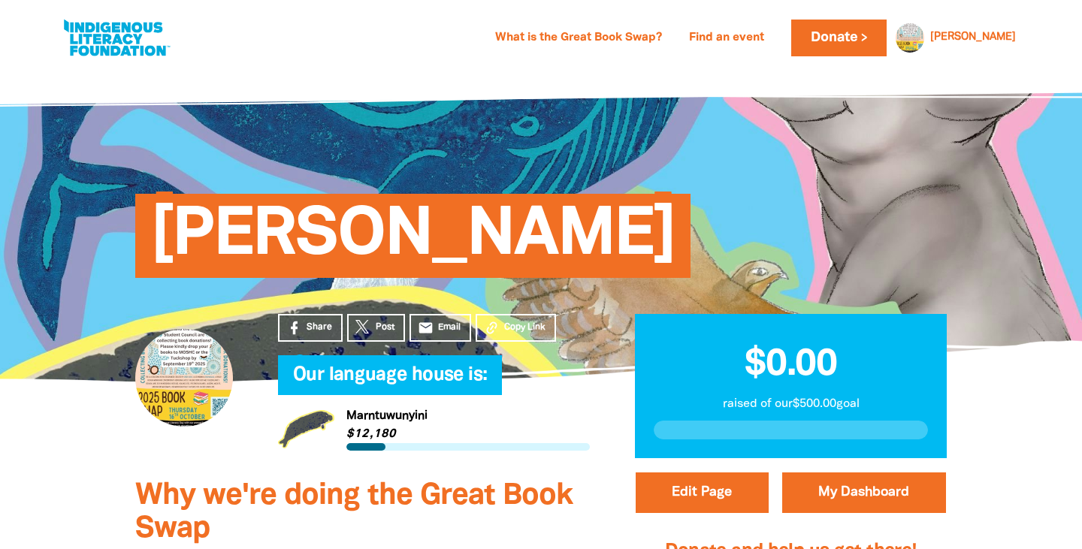
select select "QLD"
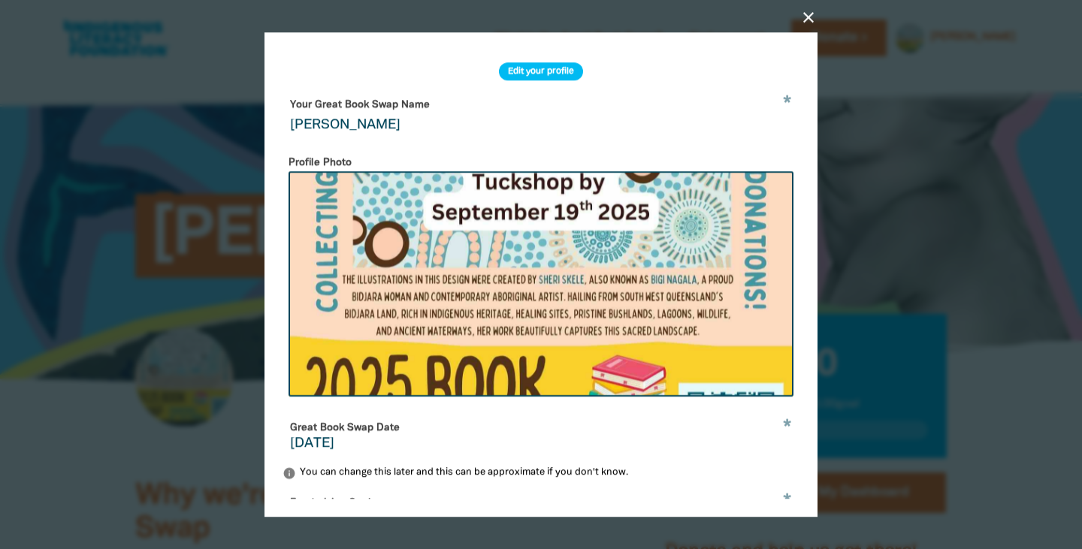
click at [392, 130] on input "Amanda Lowe" at bounding box center [540, 115] width 517 height 47
paste input "INDIGENOUS LITERACY FOUNDATION BOOK SWAP"
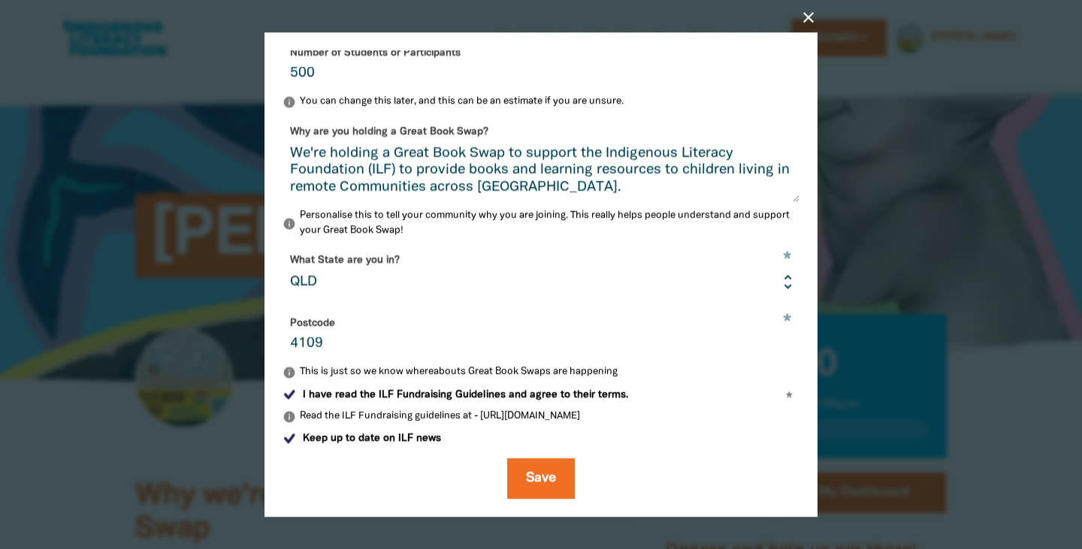
scroll to position [101, 0]
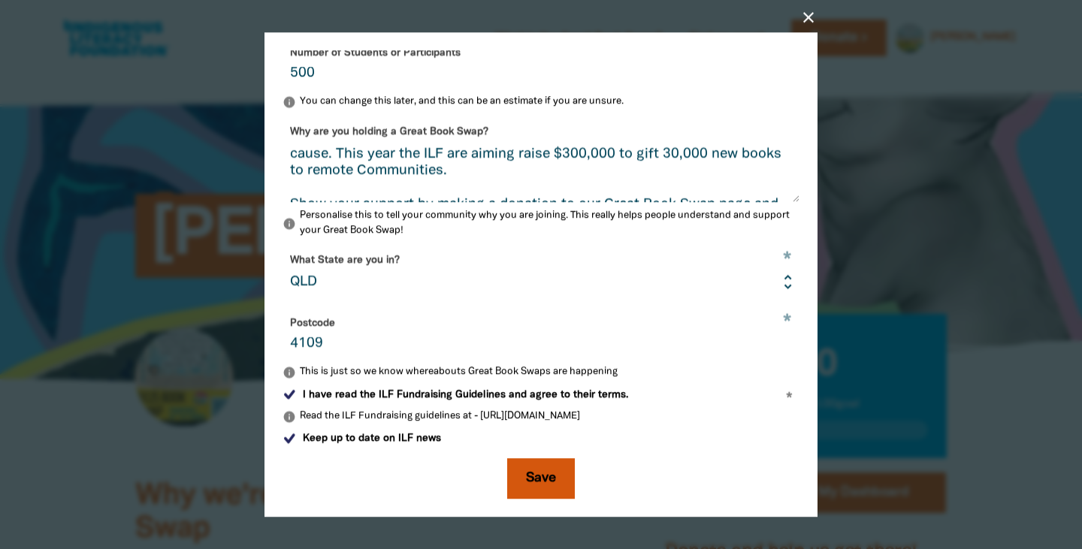
type input "INDIGENOUS LITERACY FOUNDATION BOOK SWAP 2025 - A Collab with MSS Student Counc…"
click at [535, 475] on button "Save" at bounding box center [541, 478] width 68 height 41
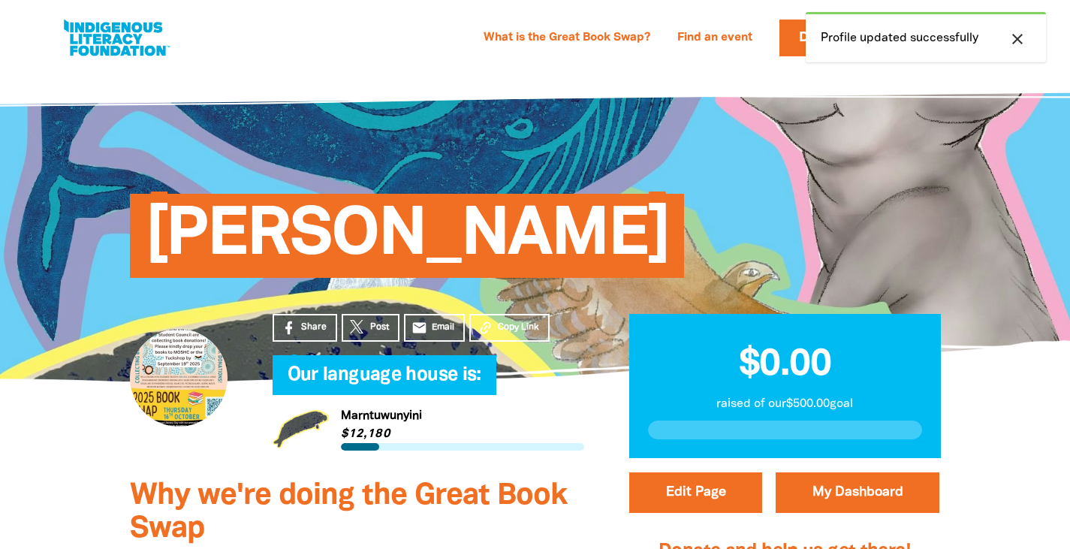
scroll to position [167, 0]
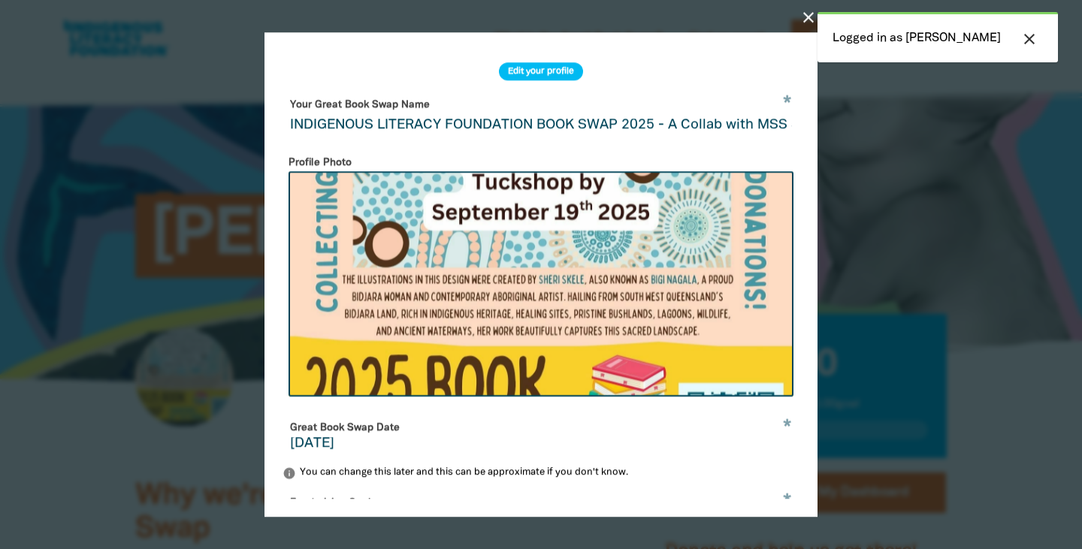
select select "QLD"
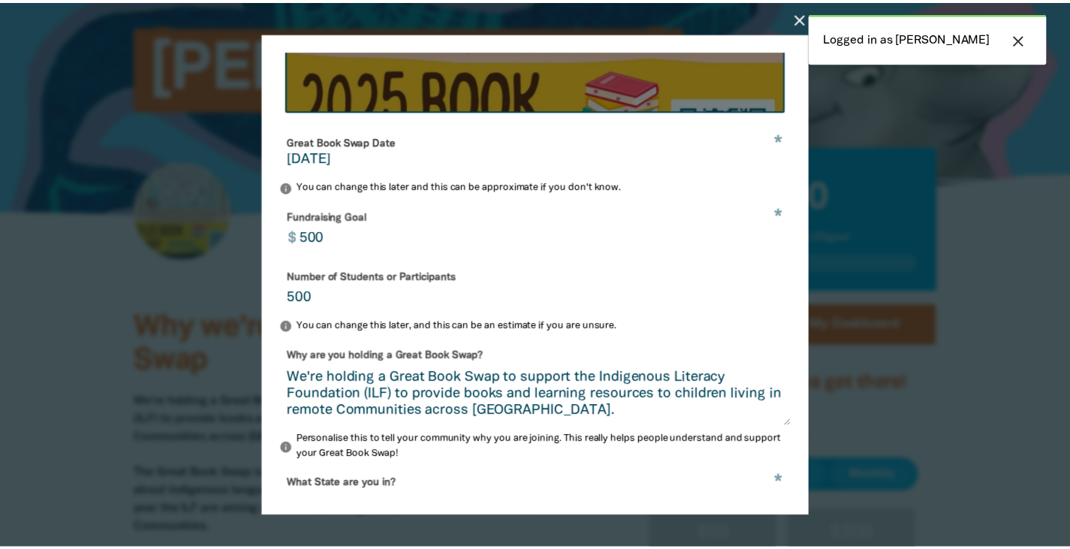
scroll to position [524, 0]
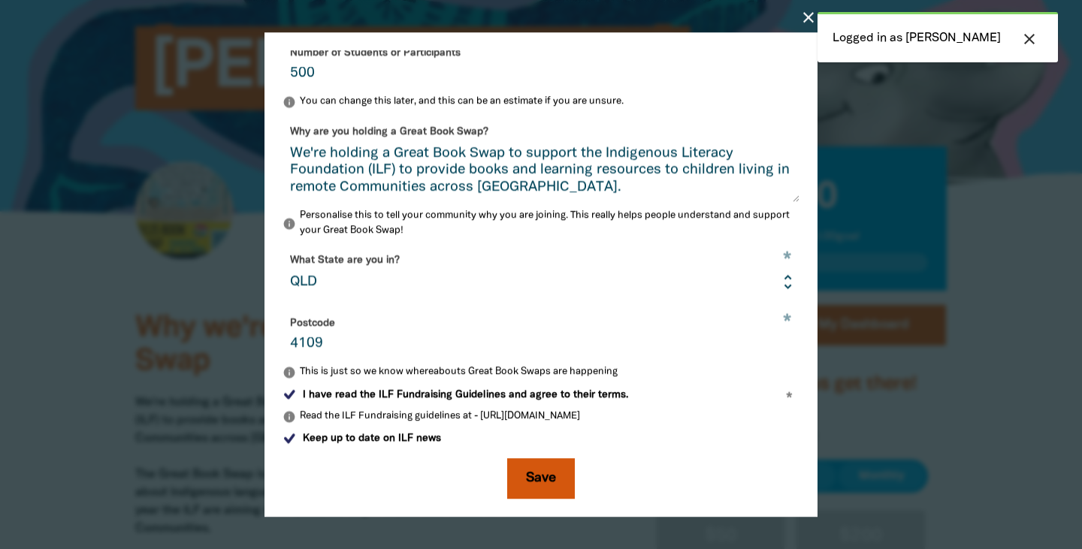
click at [531, 481] on button "Save" at bounding box center [541, 478] width 68 height 41
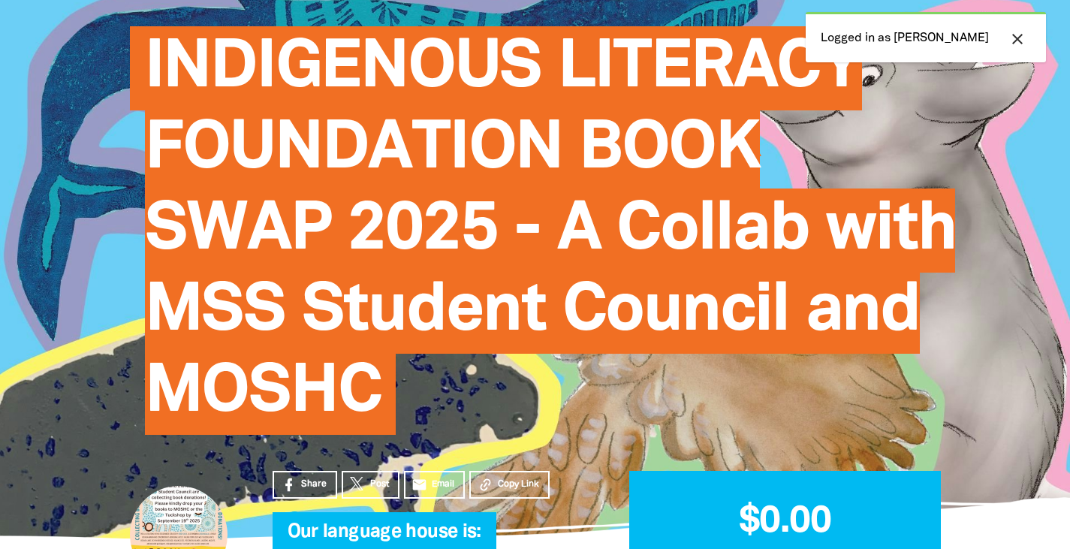
select select "QLD"
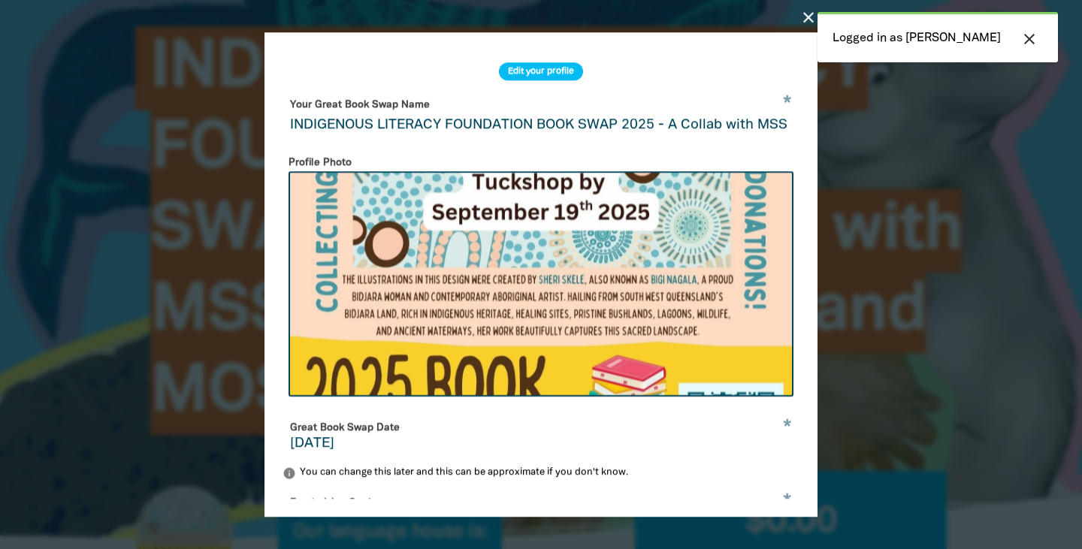
click at [539, 126] on input "INDIGENOUS LITERACY FOUNDATION BOOK SWAP 2025 - A Collab with MSS Student Counc…" at bounding box center [540, 115] width 517 height 47
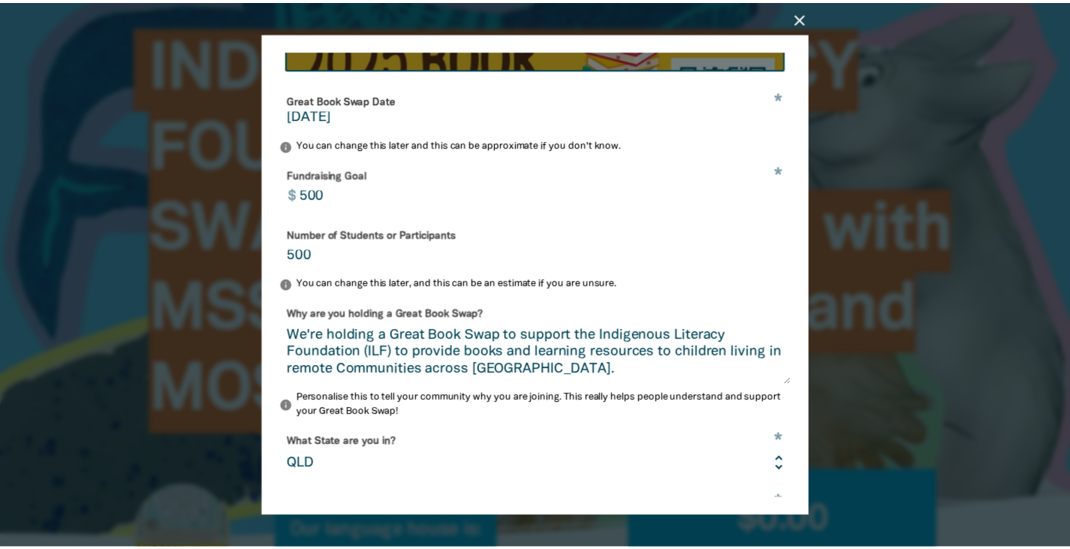
scroll to position [524, 0]
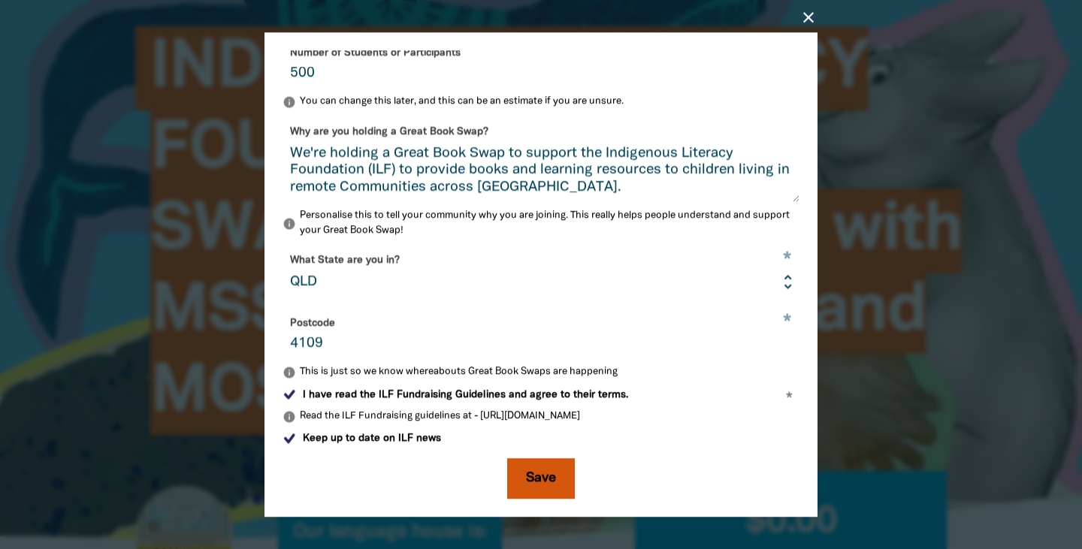
type input "BOOK SWAP 2025 - A Collab with MSS Student Council and MOSHC"
click at [542, 478] on button "Save" at bounding box center [541, 478] width 68 height 41
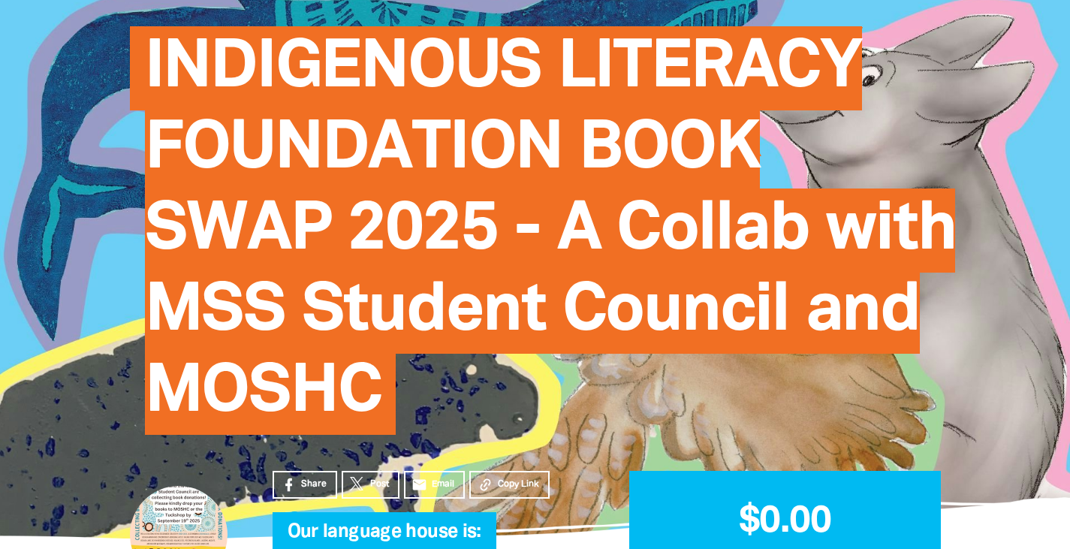
select select "QLD"
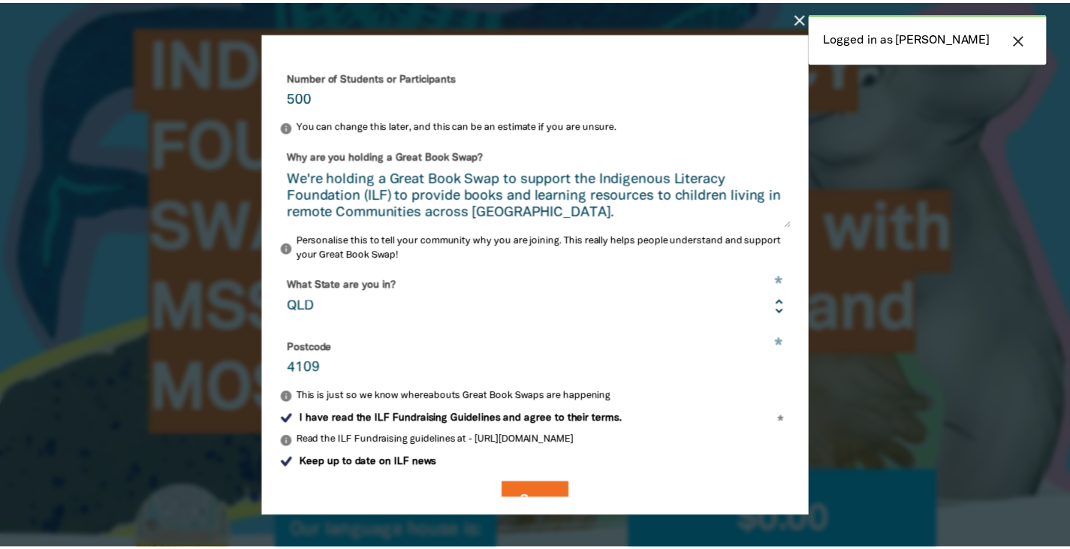
scroll to position [524, 0]
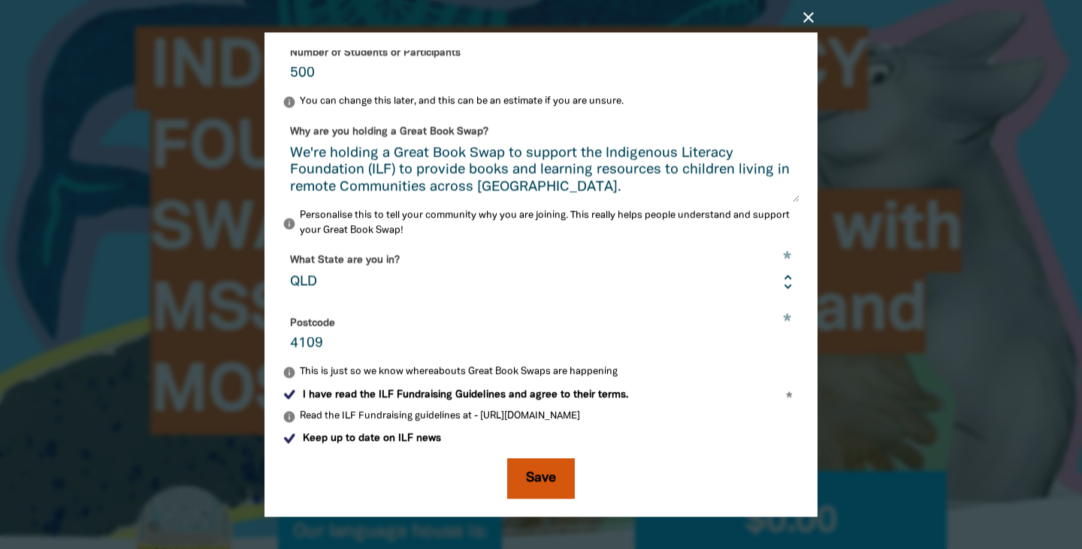
click at [525, 480] on button "Save" at bounding box center [541, 478] width 68 height 41
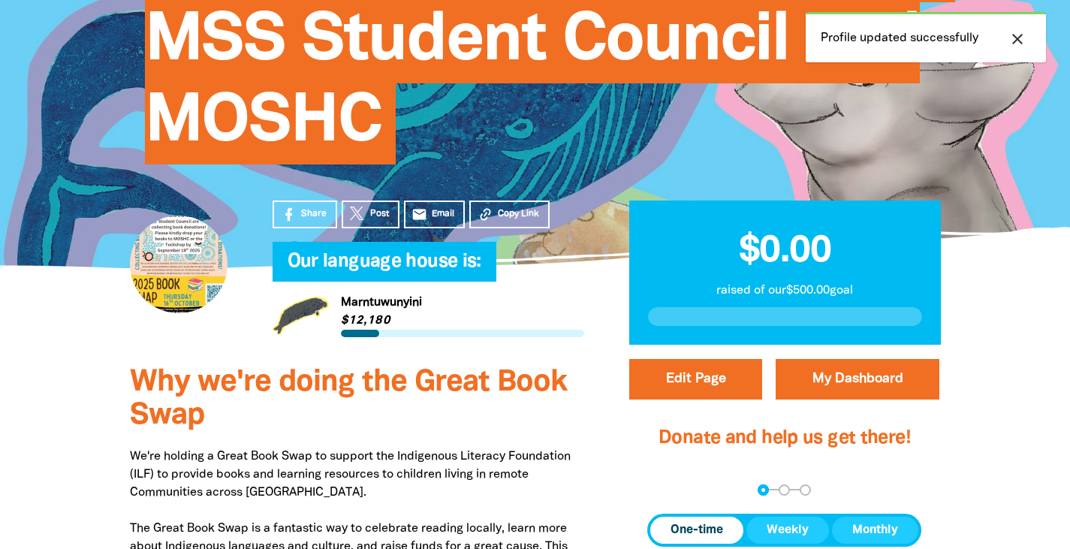
scroll to position [501, 0]
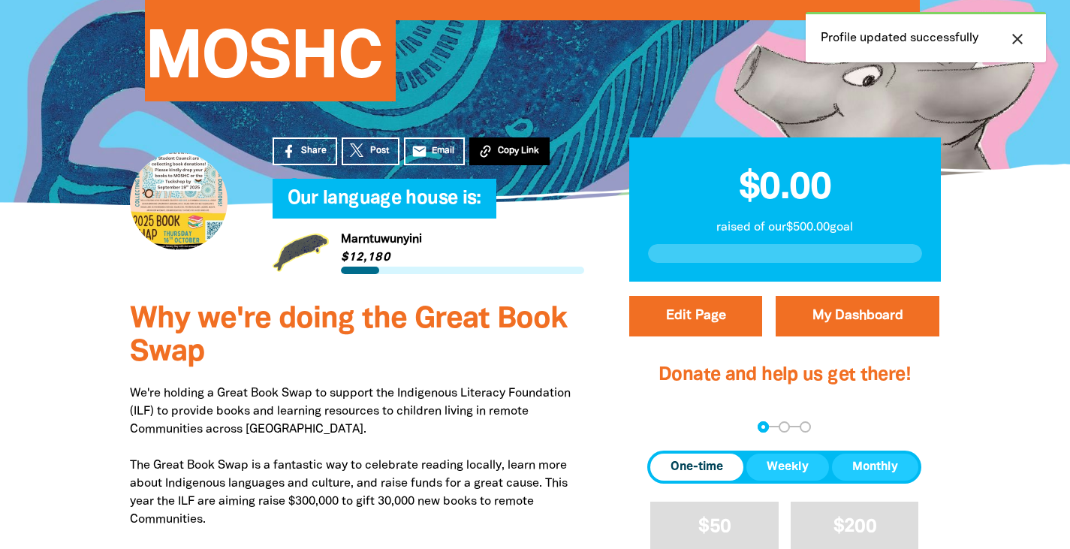
click at [504, 146] on span "Copy Link" at bounding box center [518, 151] width 41 height 14
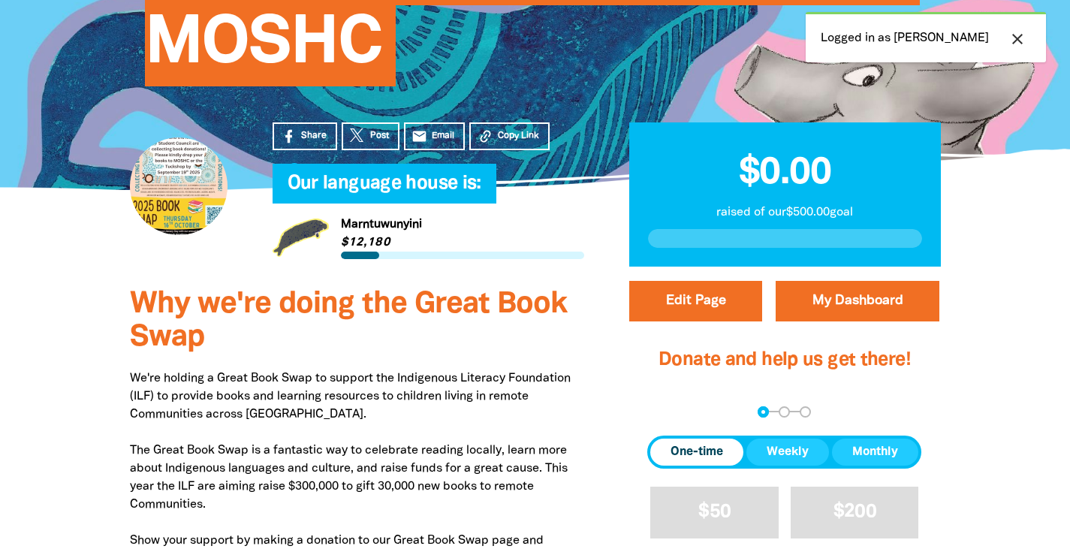
scroll to position [519, 0]
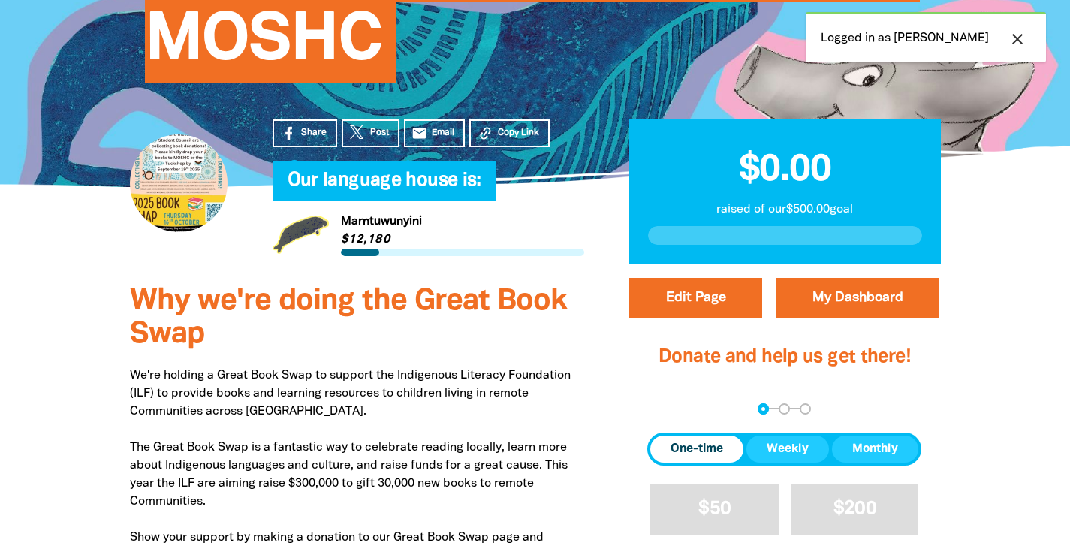
click at [1018, 41] on icon "close" at bounding box center [1018, 39] width 18 height 18
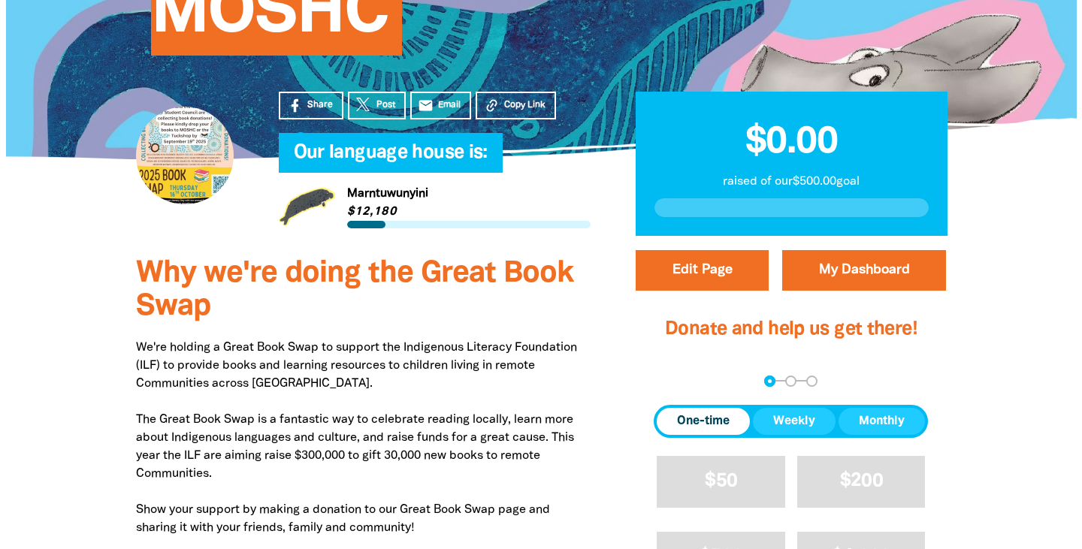
scroll to position [548, 0]
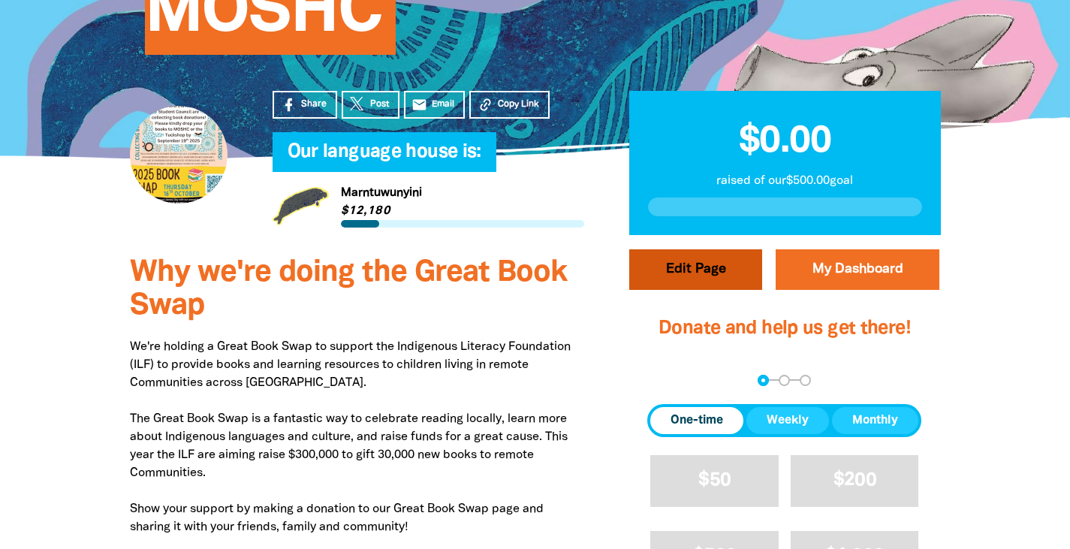
click at [711, 271] on button "Edit Page" at bounding box center [695, 269] width 133 height 41
select select "QLD"
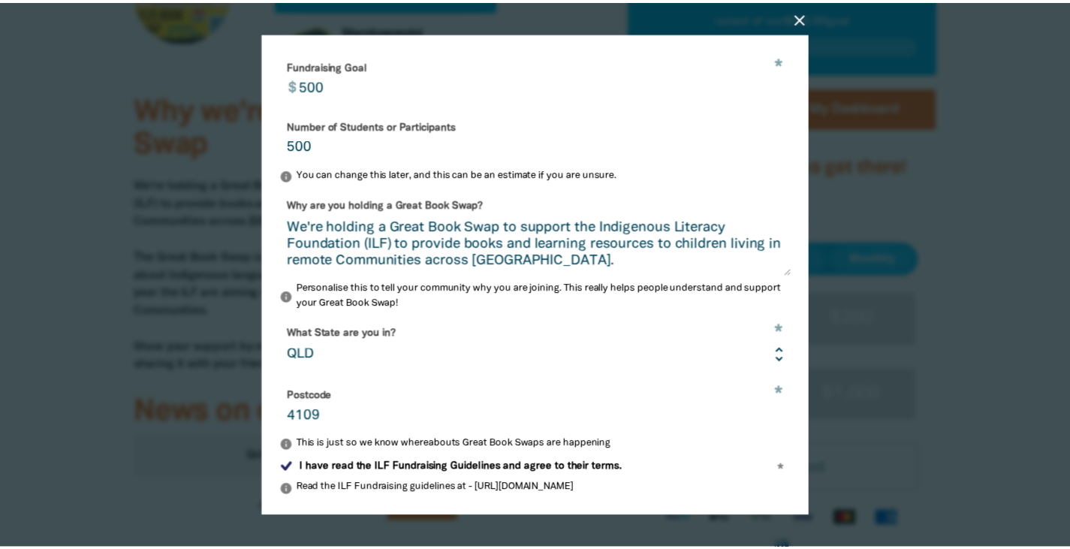
scroll to position [524, 0]
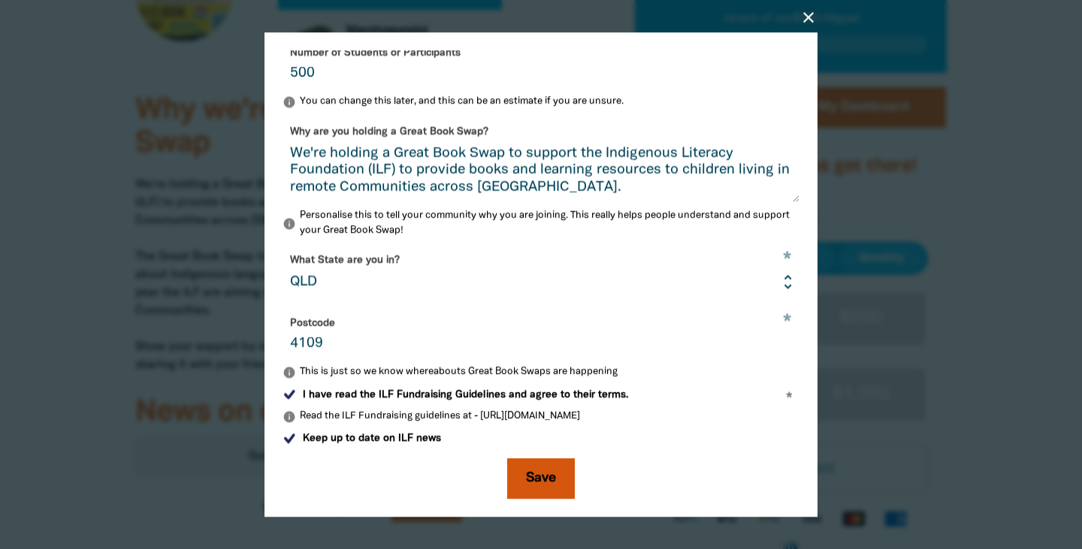
click at [542, 490] on button "Save" at bounding box center [541, 478] width 68 height 41
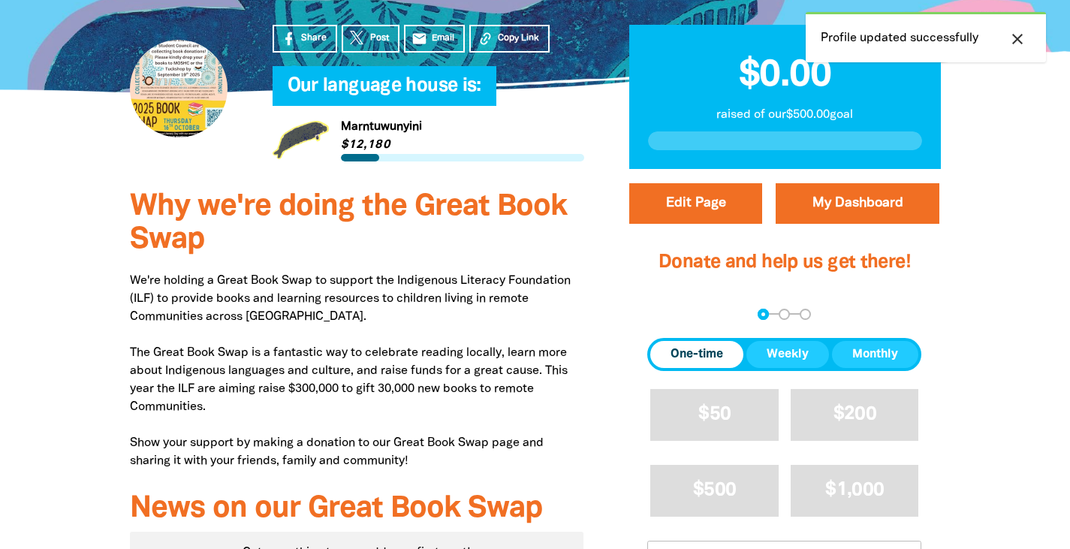
scroll to position [445, 0]
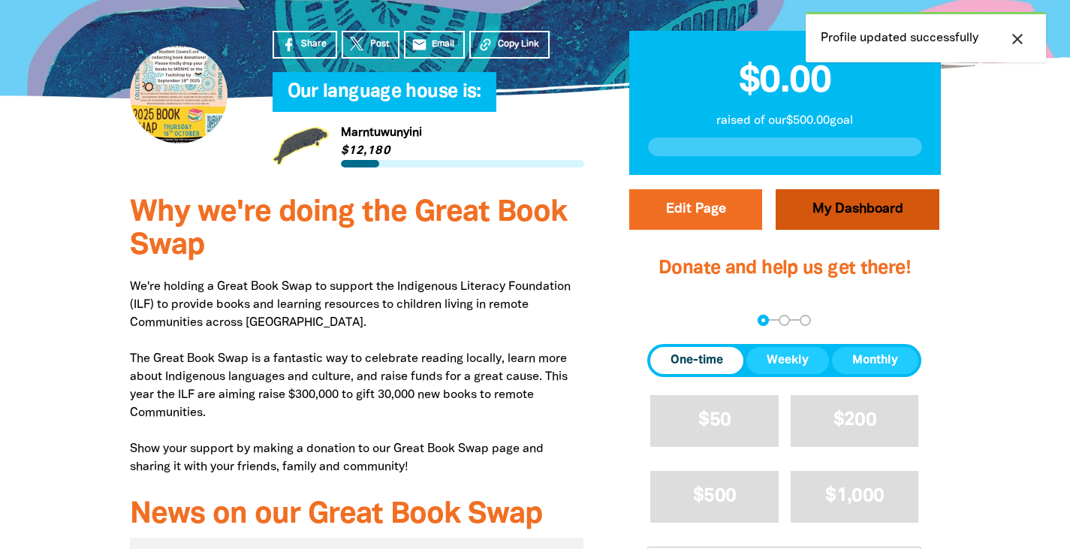
click at [871, 205] on link "My Dashboard" at bounding box center [858, 209] width 164 height 41
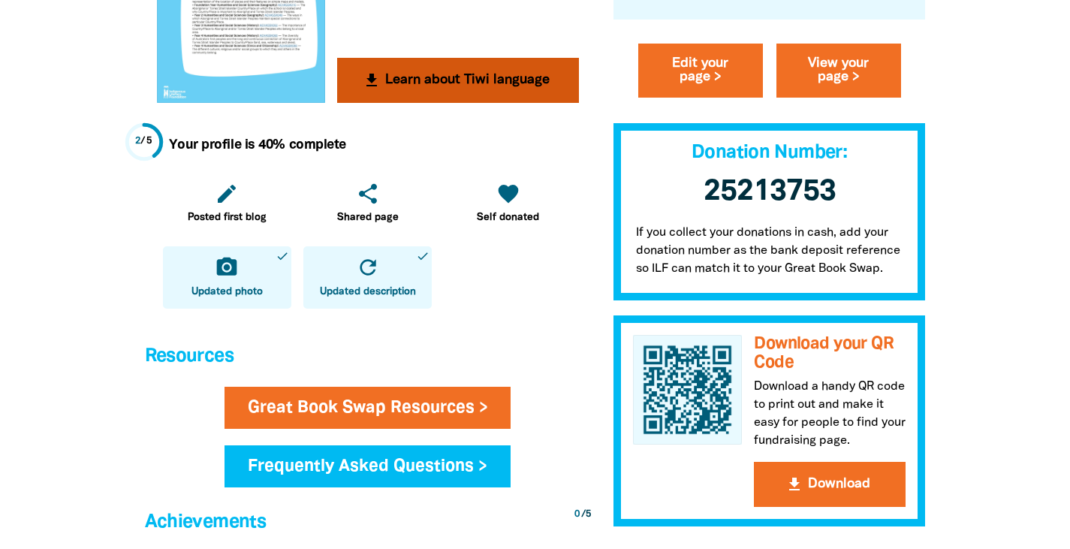
scroll to position [574, 0]
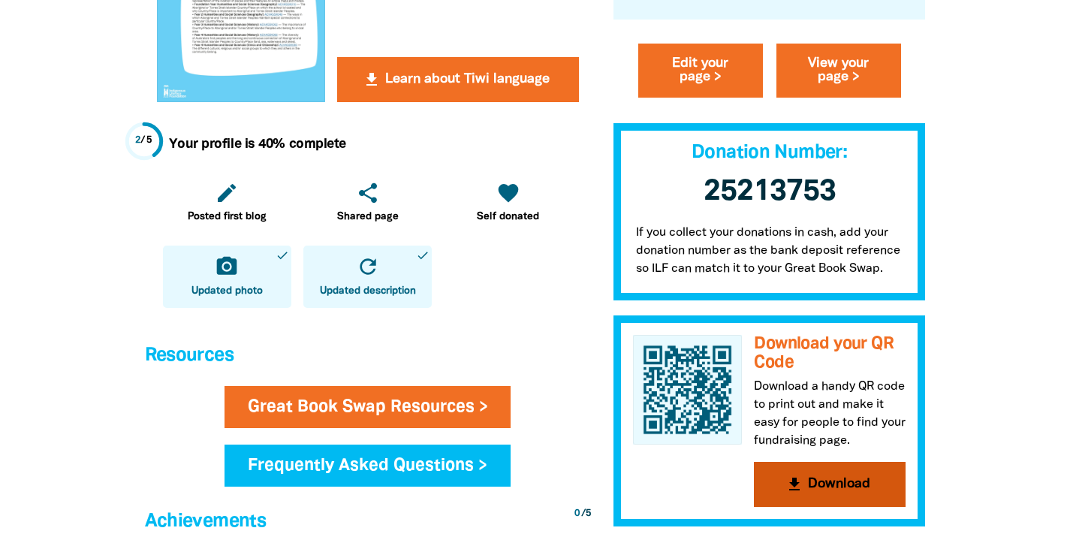
click at [824, 487] on button "get_app Download" at bounding box center [830, 485] width 152 height 45
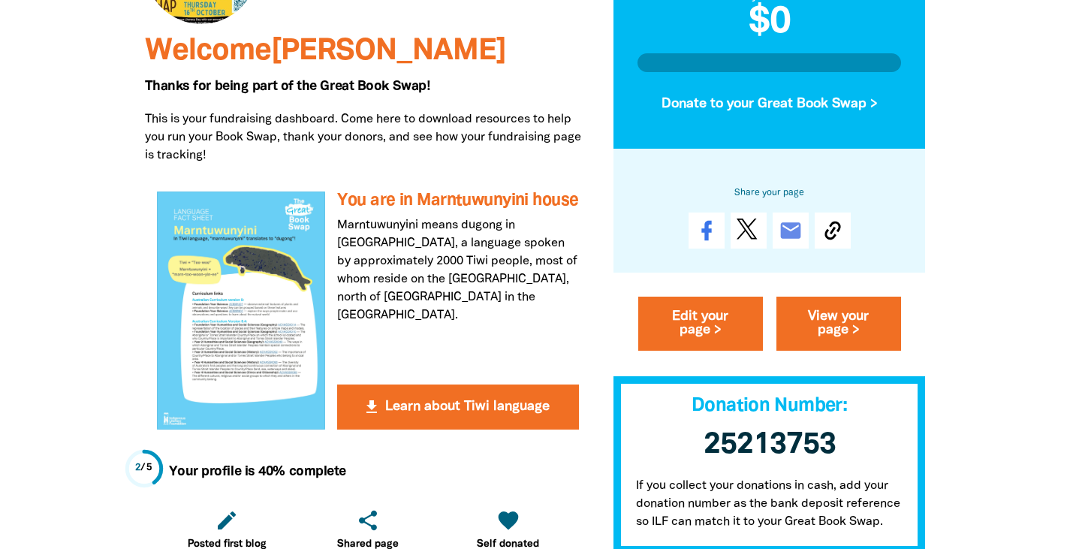
scroll to position [267, 0]
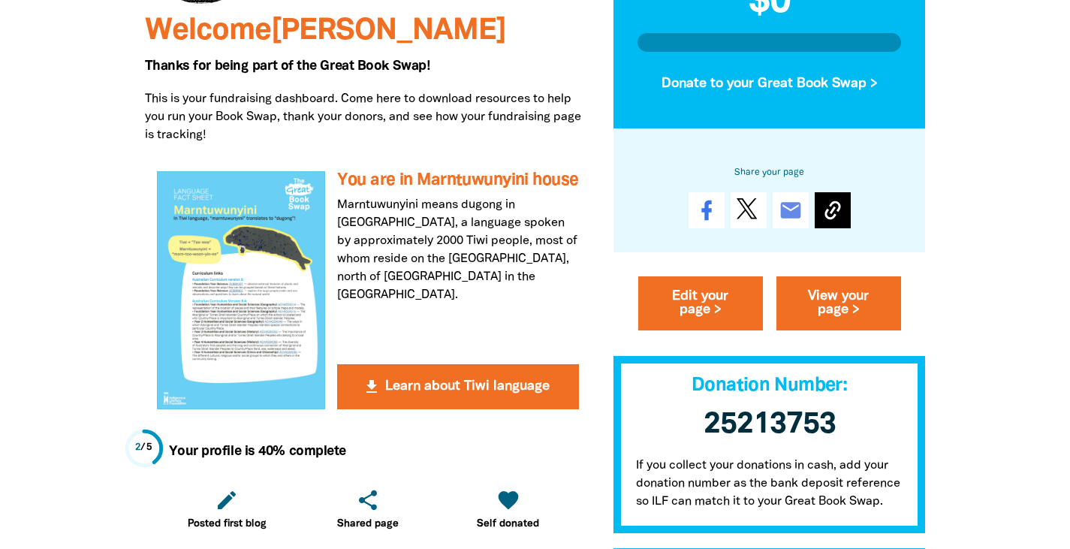
click at [841, 211] on icon at bounding box center [833, 211] width 24 height 24
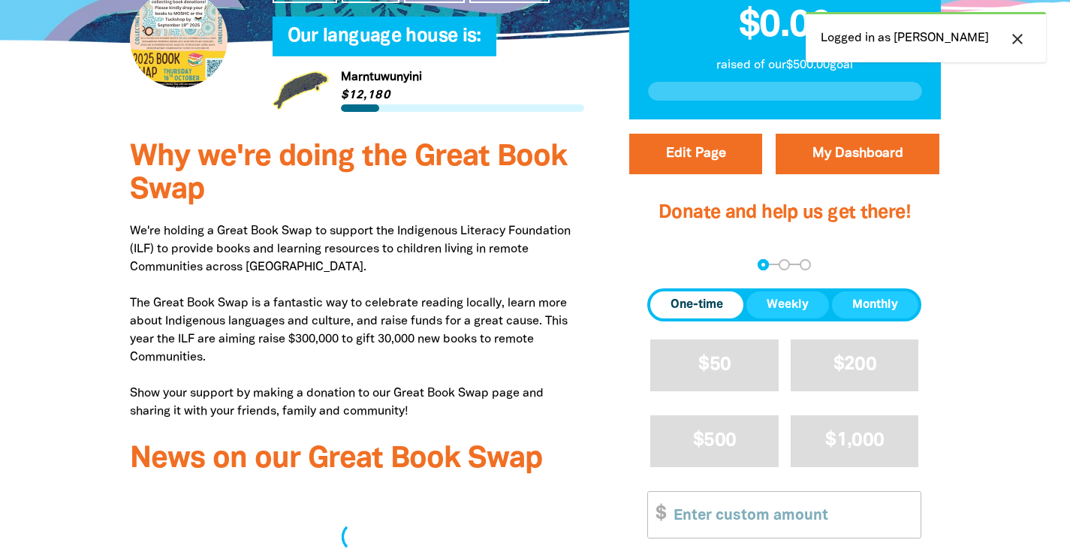
select select "QLD"
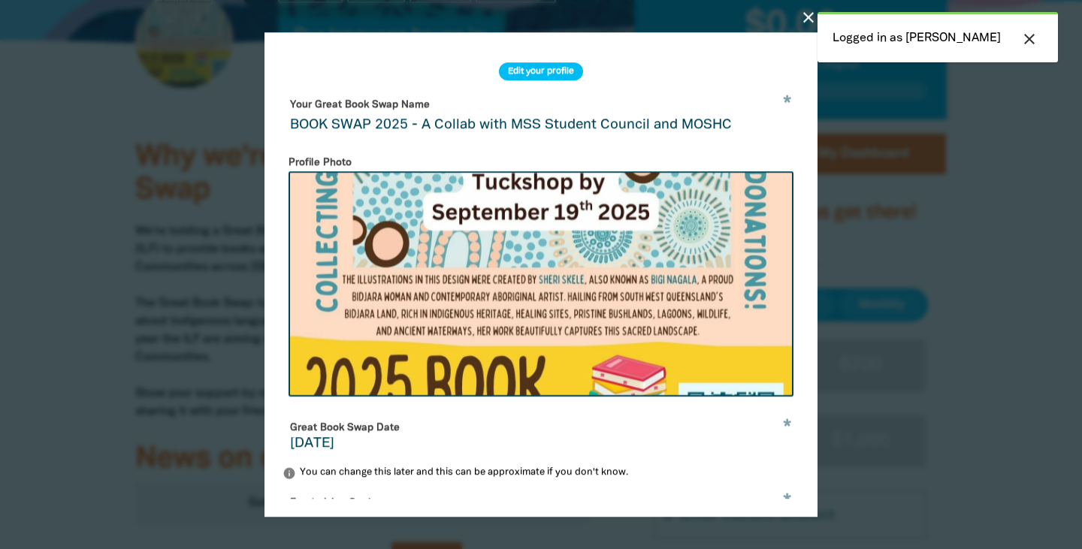
click at [809, 18] on icon "close" at bounding box center [808, 17] width 18 height 18
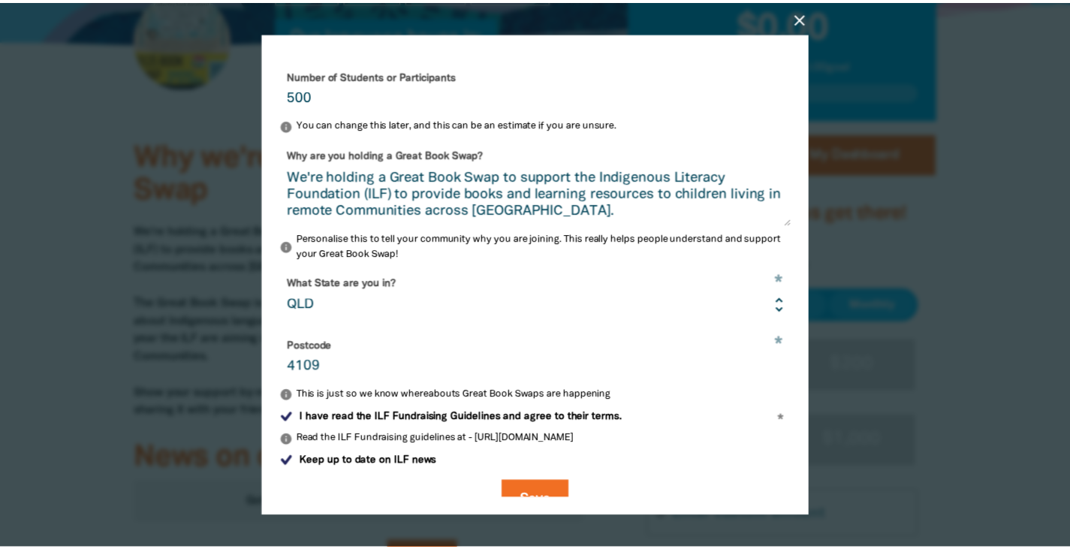
scroll to position [524, 0]
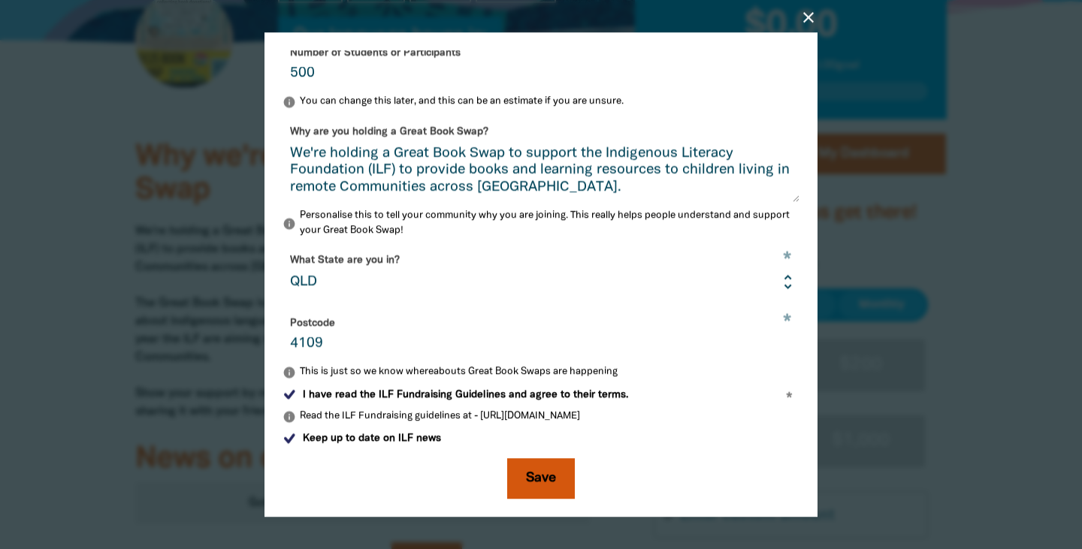
click at [558, 469] on button "Save" at bounding box center [541, 478] width 68 height 41
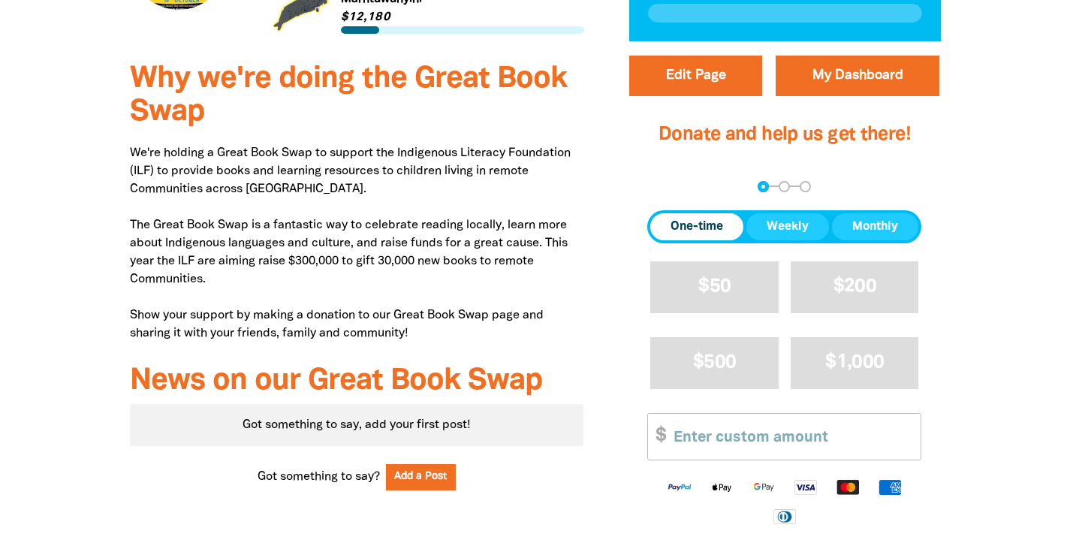
scroll to position [571, 0]
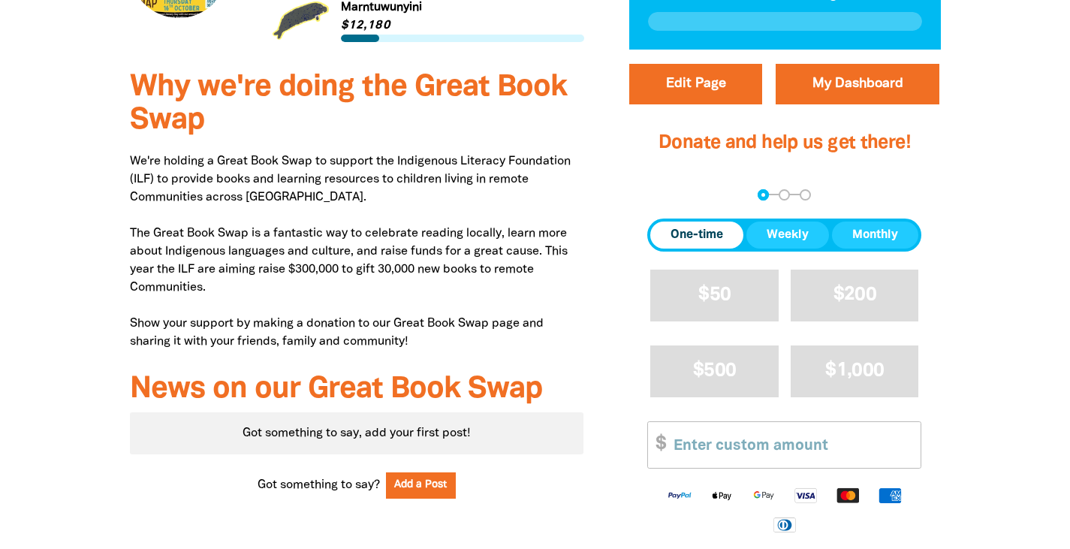
click at [382, 17] on link "Link to Marntuwunyini" at bounding box center [429, 20] width 312 height 56
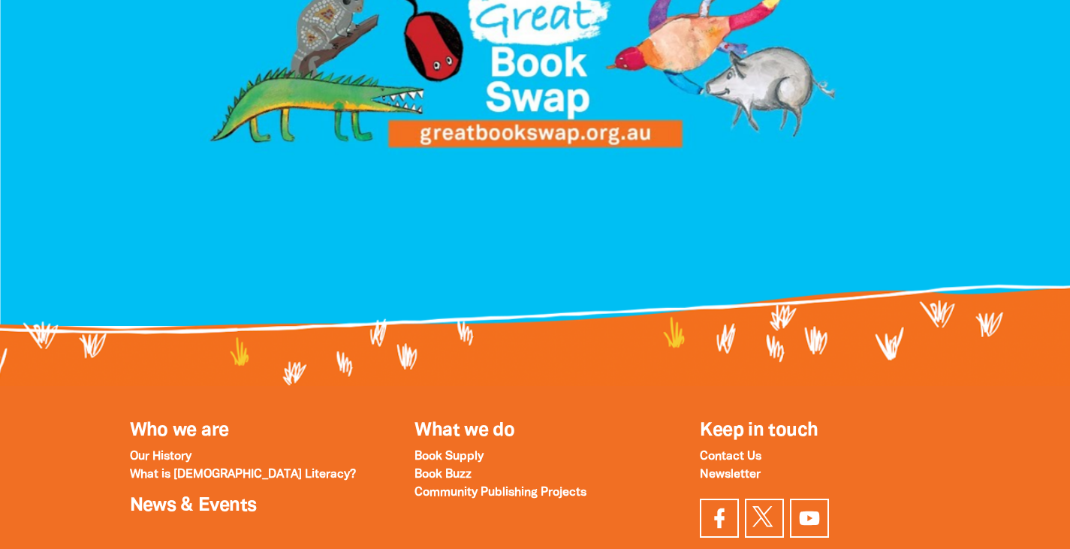
scroll to position [1774, 0]
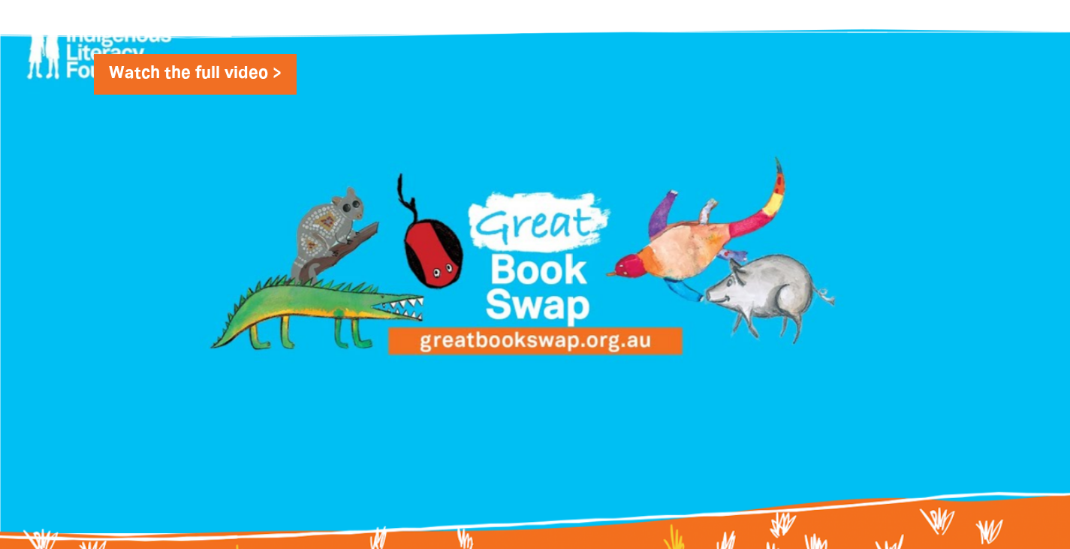
click at [221, 54] on link "Watch the full video >" at bounding box center [195, 74] width 203 height 41
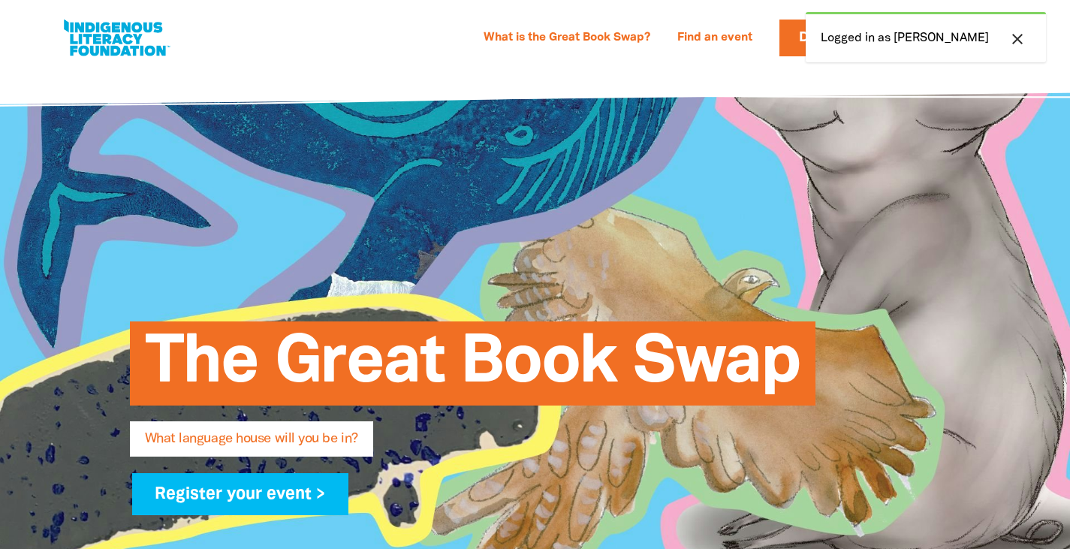
select select "primary-school"
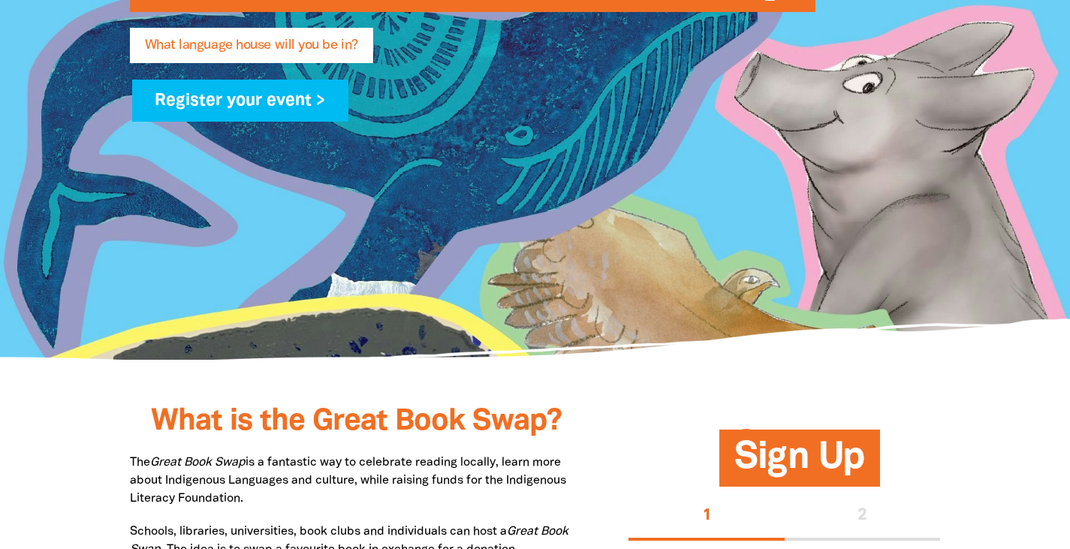
scroll to position [394, 0]
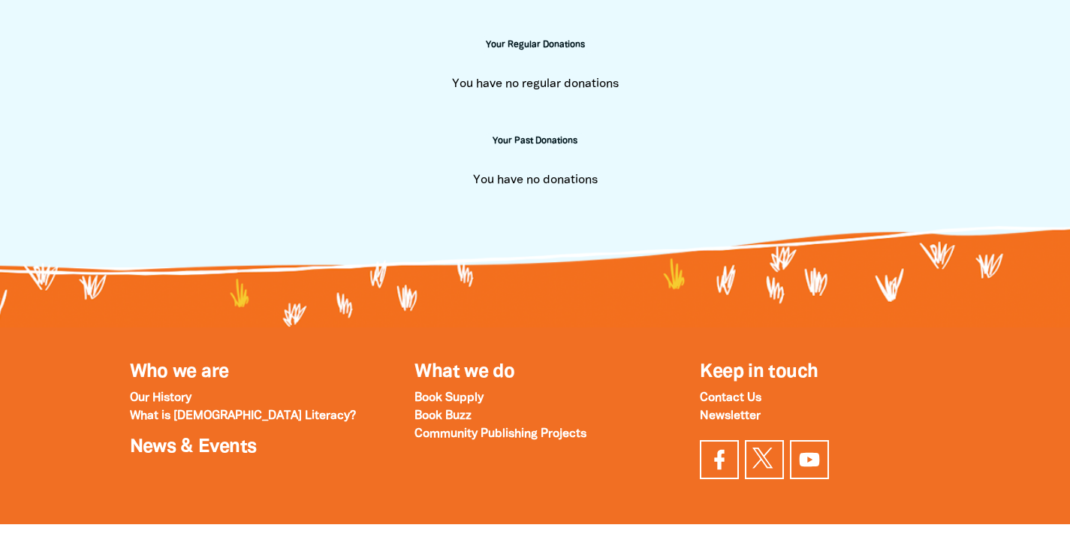
scroll to position [512, 0]
